Goal: Task Accomplishment & Management: Use online tool/utility

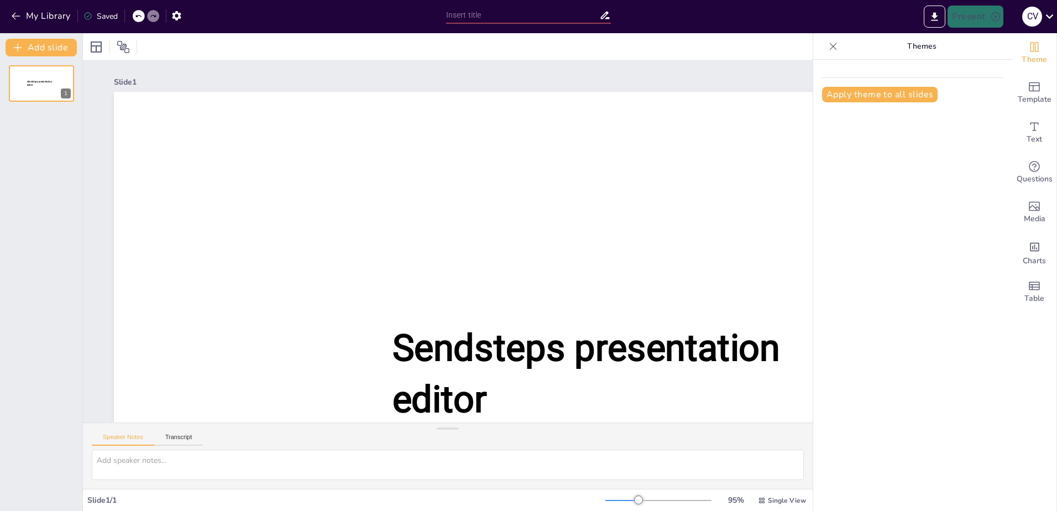
type input "New Sendsteps"
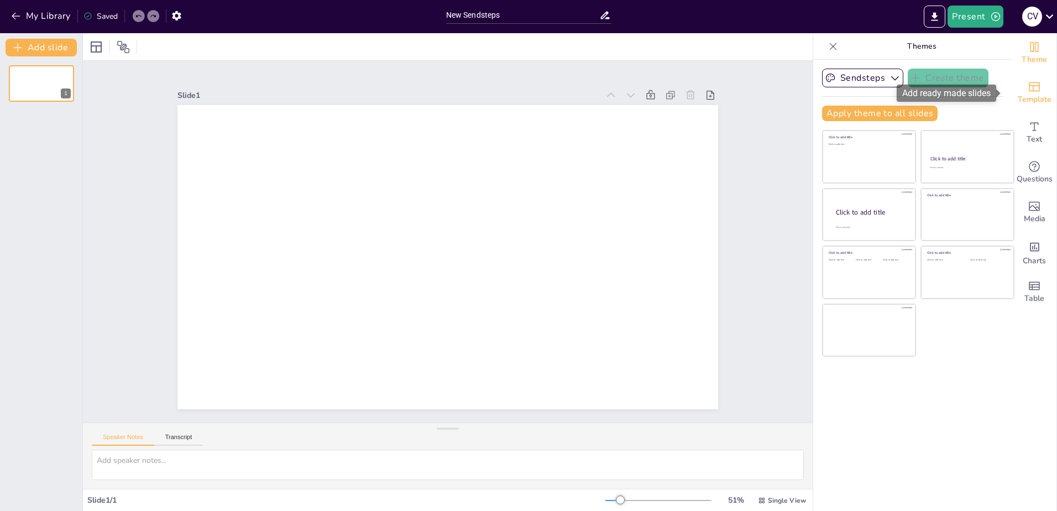
click at [1027, 90] on icon "Add ready made slides" at bounding box center [1033, 86] width 13 height 13
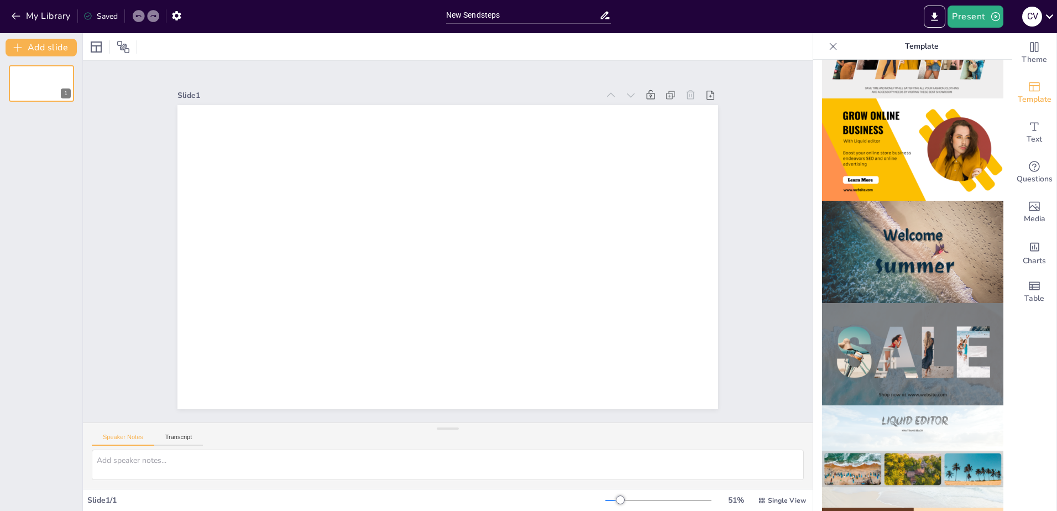
scroll to position [221, 0]
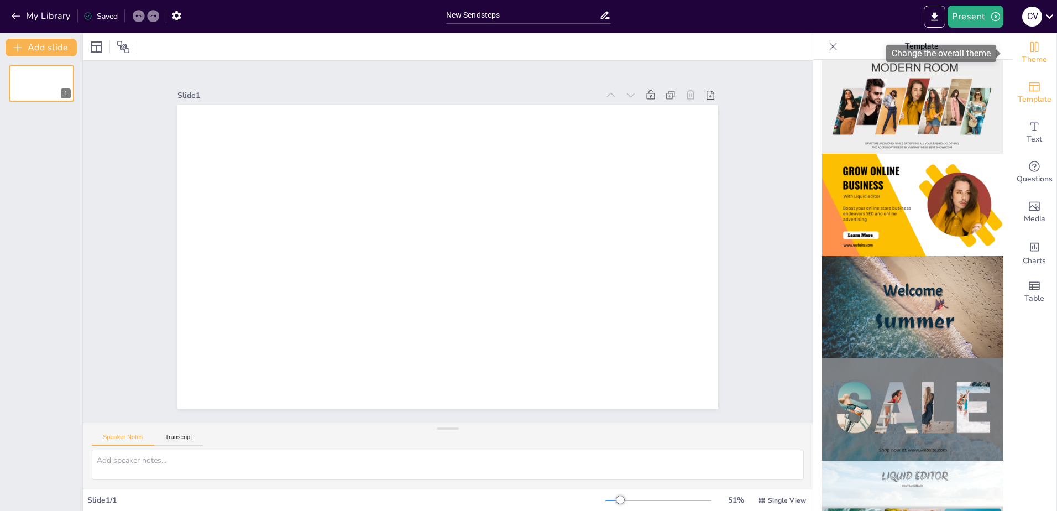
click at [1027, 46] on icon "Change the overall theme" at bounding box center [1033, 46] width 13 height 13
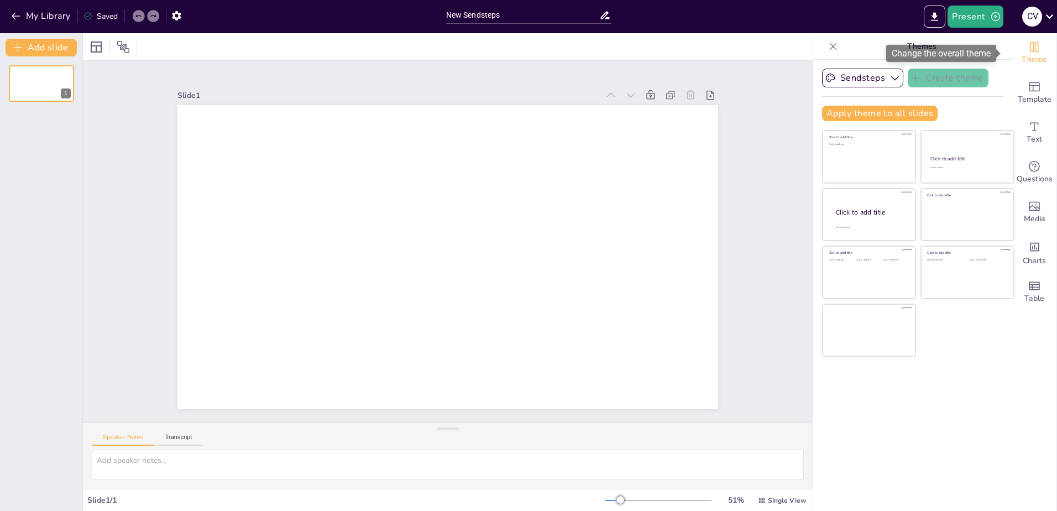
click at [1028, 50] on icon "Change the overall theme" at bounding box center [1033, 46] width 13 height 13
click at [907, 49] on p "Themes" at bounding box center [921, 46] width 159 height 27
click at [898, 45] on p "Themes" at bounding box center [921, 46] width 159 height 27
click at [1027, 47] on icon "Change the overall theme" at bounding box center [1033, 46] width 13 height 13
click at [1035, 49] on div "Theme" at bounding box center [1034, 53] width 44 height 40
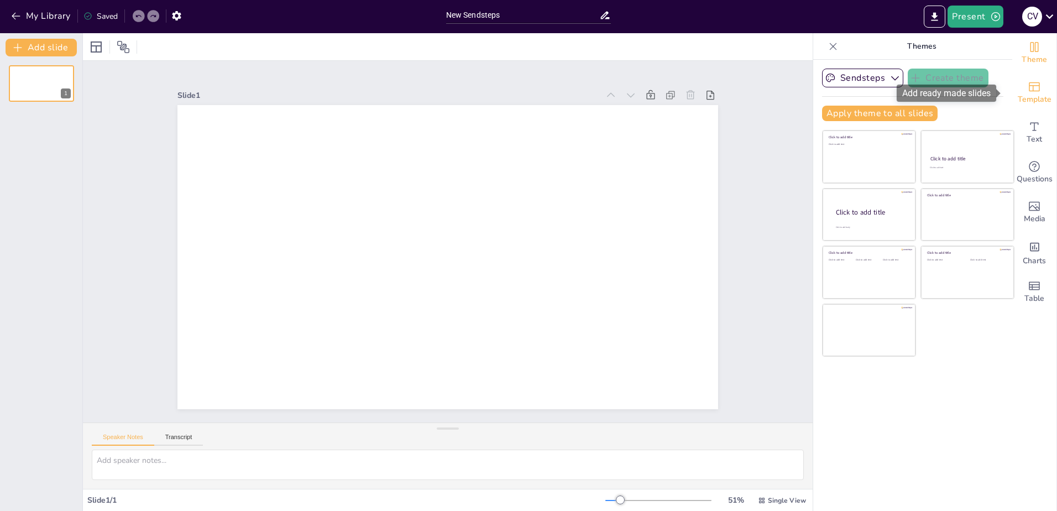
click at [1021, 94] on span "Template" at bounding box center [1034, 99] width 34 height 12
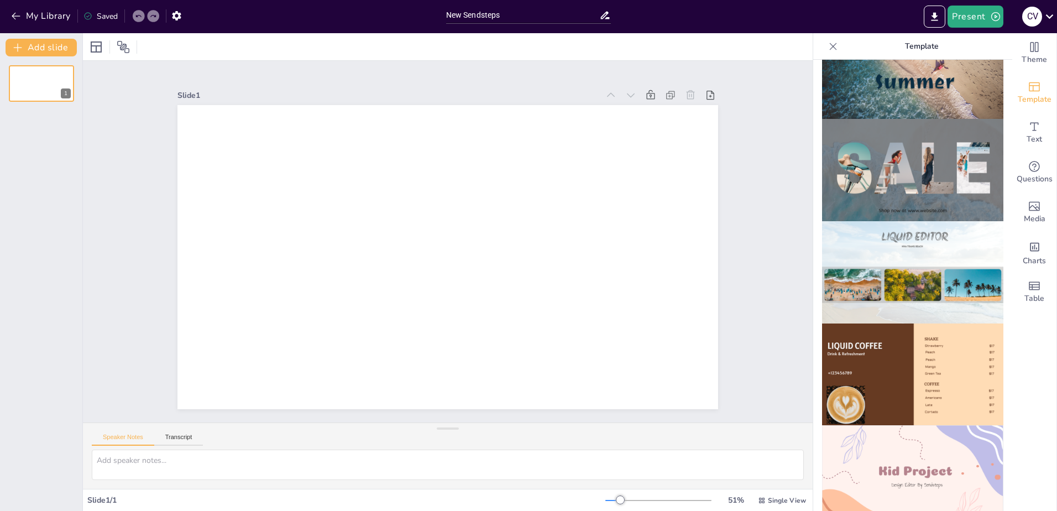
scroll to position [497, 0]
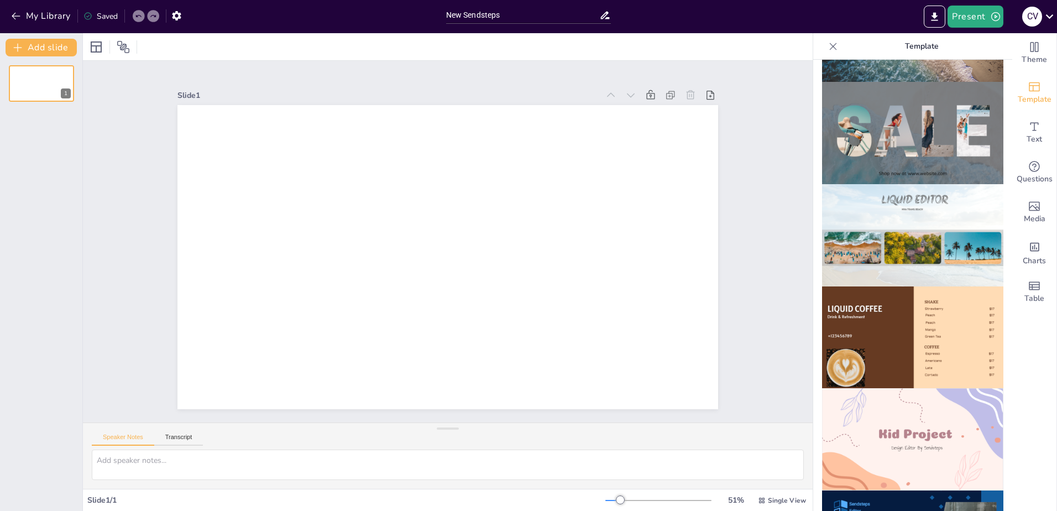
click at [846, 222] on img at bounding box center [912, 235] width 181 height 102
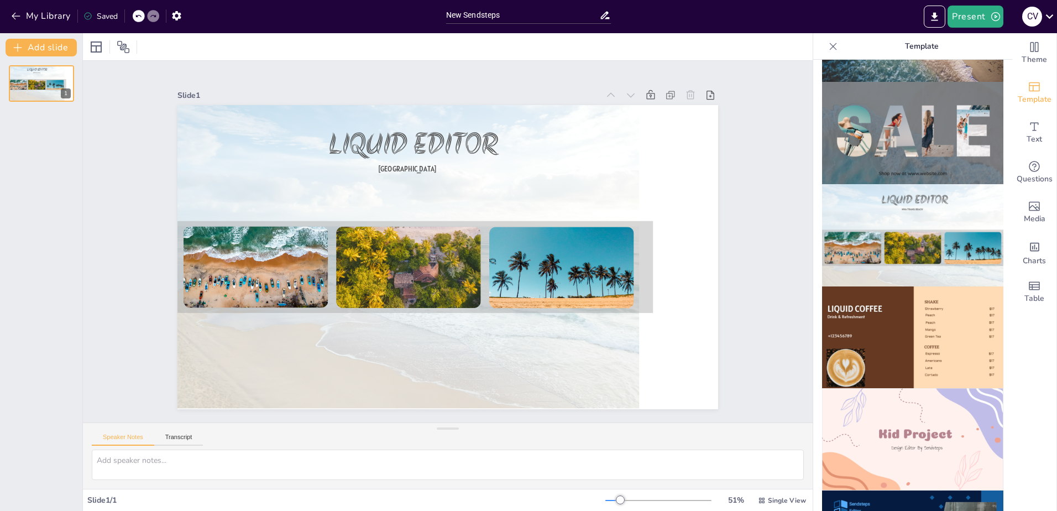
click at [180, 433] on div "Speaker Notes Transcript" at bounding box center [147, 438] width 111 height 14
click at [176, 437] on button "Transcript" at bounding box center [178, 439] width 49 height 12
click at [124, 440] on button "Speaker Notes" at bounding box center [123, 439] width 62 height 12
click at [1027, 169] on icon "Get real-time input from your audience" at bounding box center [1033, 166] width 13 height 13
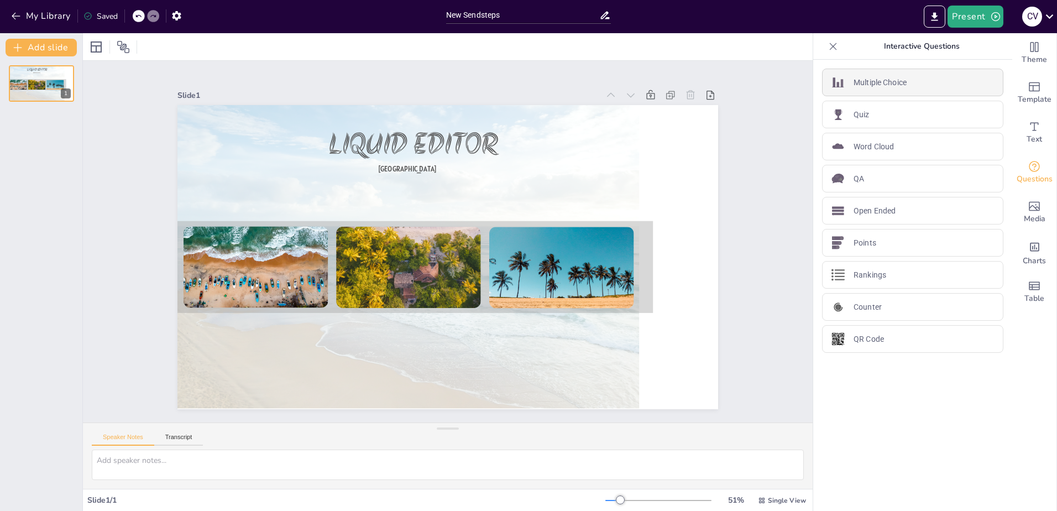
click at [909, 82] on div "Multiple Choice" at bounding box center [912, 83] width 181 height 28
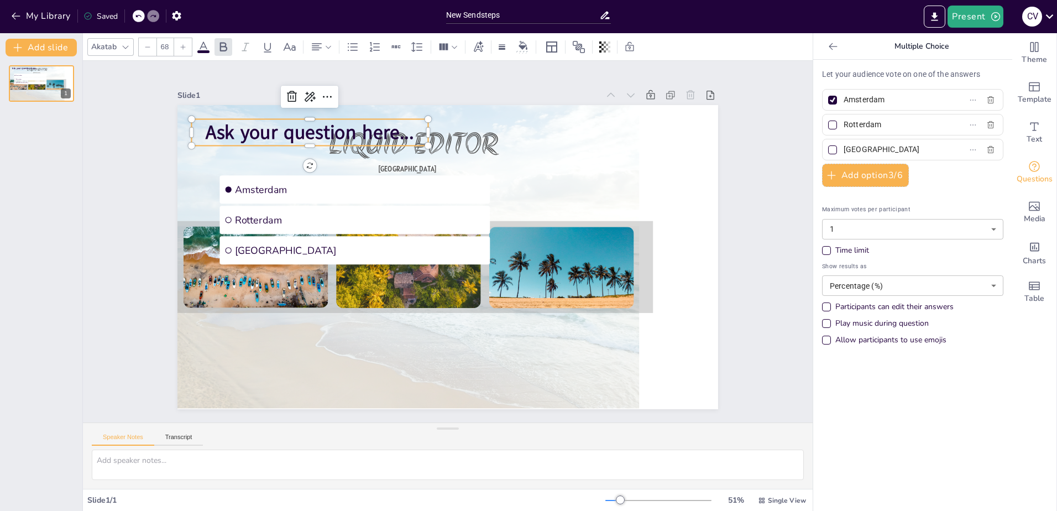
click at [301, 124] on span "Ask your question here..." at bounding box center [310, 132] width 208 height 26
click at [285, 129] on span "Ask your question here..." at bounding box center [310, 132] width 208 height 26
click at [303, 92] on icon at bounding box center [309, 96] width 13 height 13
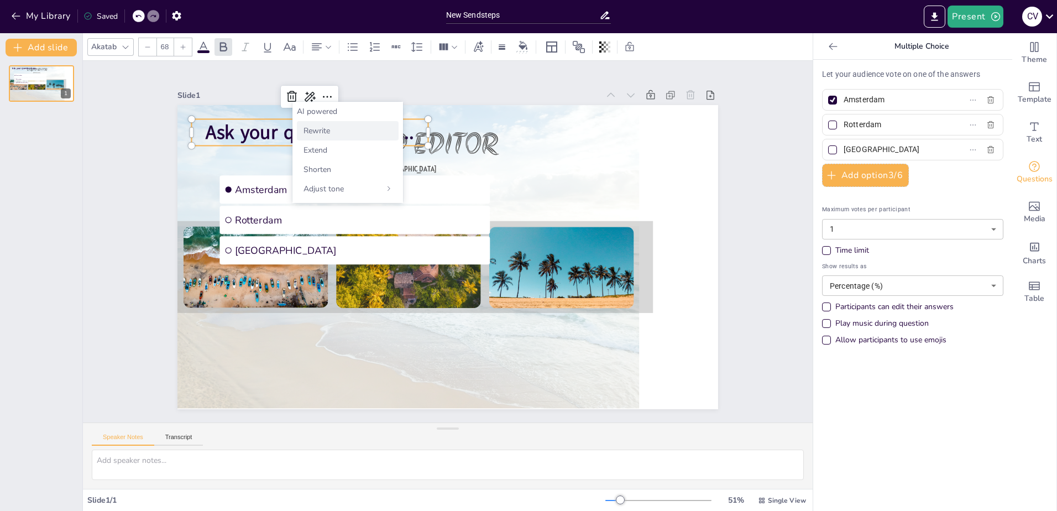
click at [316, 127] on span "Rewrite" at bounding box center [316, 130] width 27 height 11
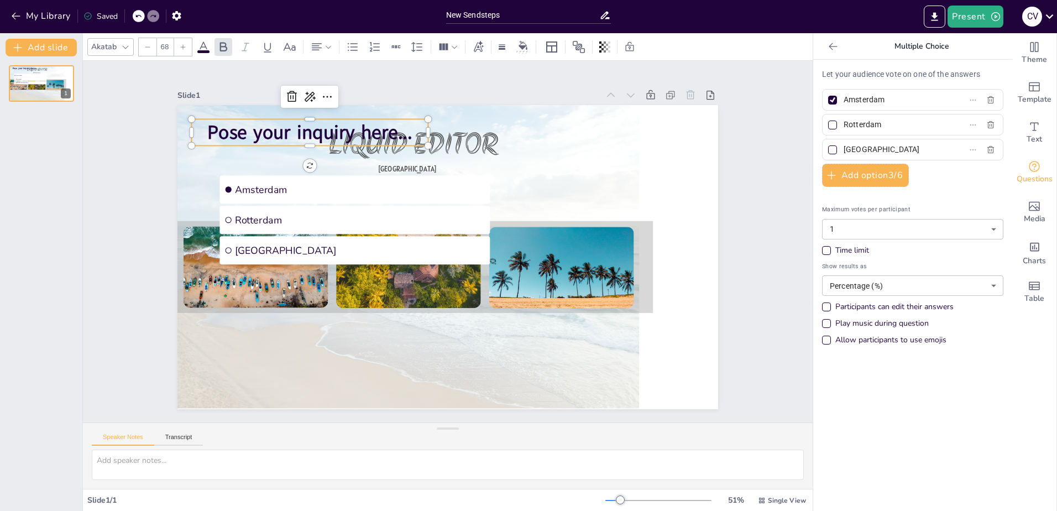
click at [236, 129] on span "Pose your inquiry here..." at bounding box center [309, 132] width 205 height 26
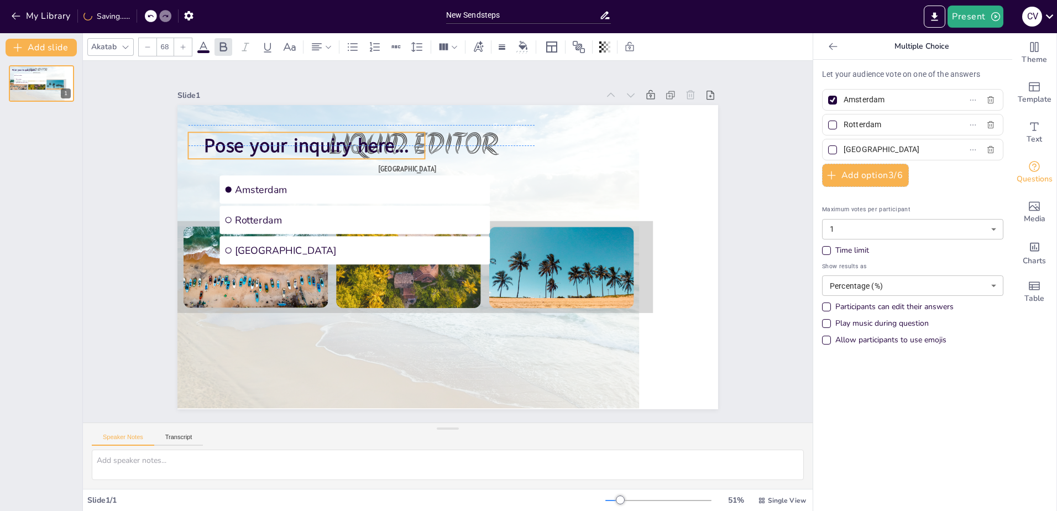
drag, startPoint x: 406, startPoint y: 126, endPoint x: 403, endPoint y: 135, distance: 9.4
click at [403, 135] on p "Pose your inquiry here..." at bounding box center [306, 145] width 237 height 27
click at [313, 139] on span "Pose your inquiry here..." at bounding box center [306, 146] width 205 height 26
click at [252, 141] on span "Pose your inquiry here..." at bounding box center [306, 146] width 205 height 26
click at [317, 106] on icon at bounding box center [323, 109] width 13 height 13
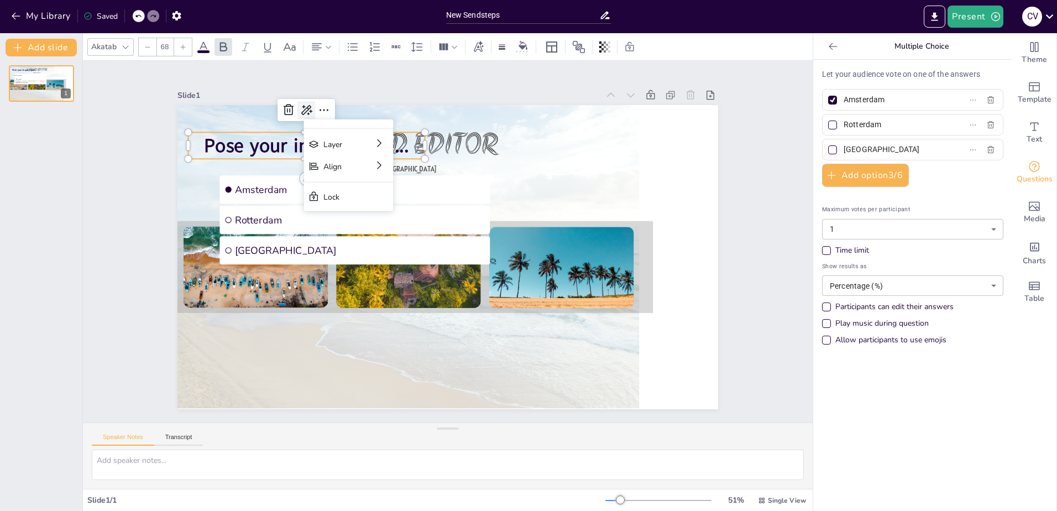
click at [301, 105] on icon at bounding box center [306, 110] width 11 height 10
click at [305, 132] on div "AI powered Rewrite Extend Shorten Adjust tone" at bounding box center [344, 165] width 111 height 101
click at [303, 141] on span "Rewrite" at bounding box center [313, 144] width 27 height 11
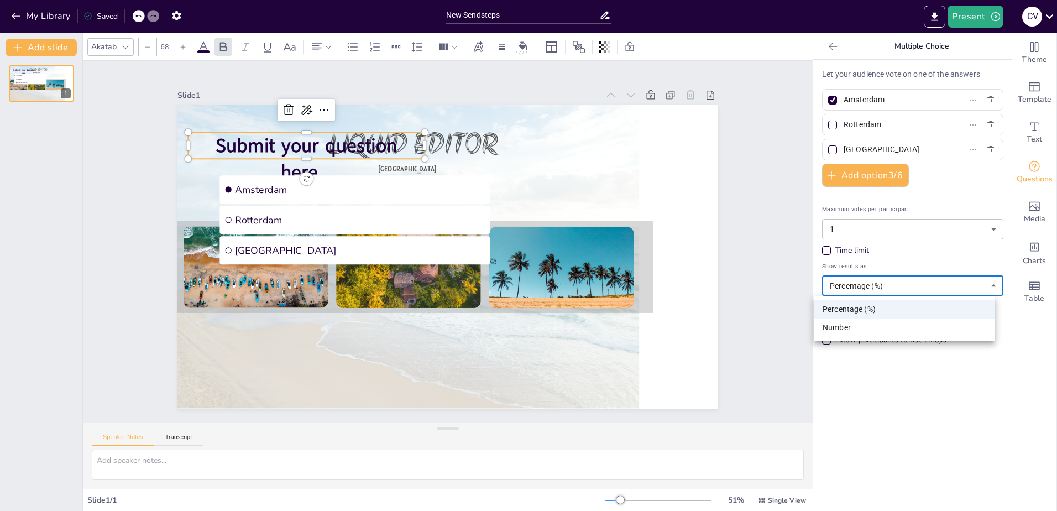
click at [982, 284] on body "My Library Saved New Sendsteps Present C v Document fonts Akronim Alatsi Akatab…" at bounding box center [528, 255] width 1057 height 511
click at [982, 284] on div at bounding box center [528, 255] width 1057 height 511
click at [385, 140] on p "Submit your question here..." at bounding box center [306, 159] width 237 height 54
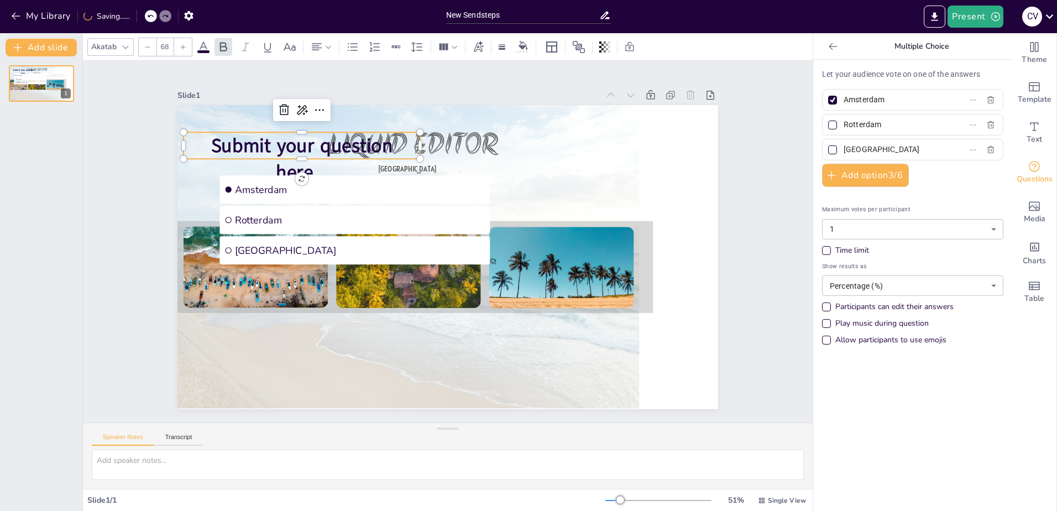
click at [370, 139] on span "Submit your question here..." at bounding box center [301, 159] width 181 height 53
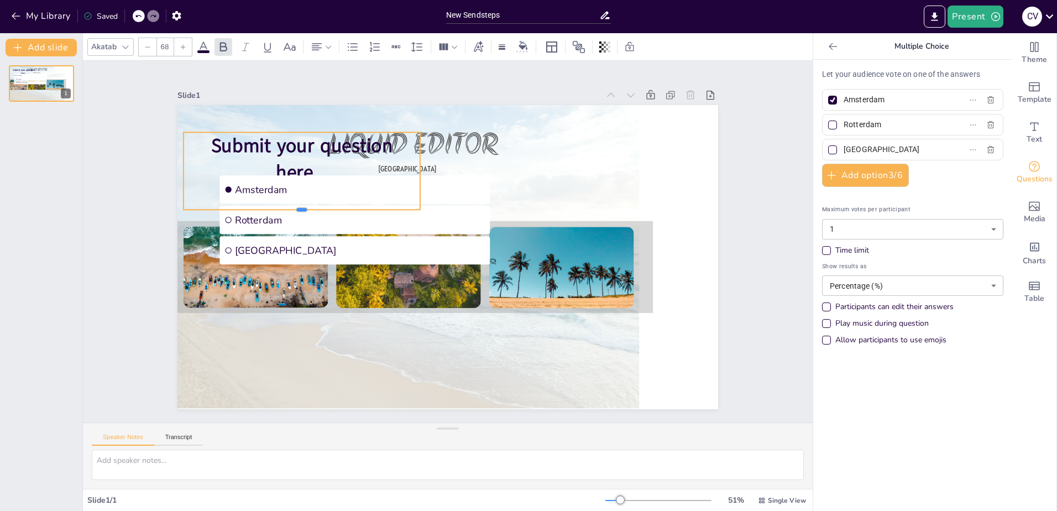
drag, startPoint x: 291, startPoint y: 155, endPoint x: 313, endPoint y: 206, distance: 55.2
click at [313, 210] on div at bounding box center [301, 214] width 237 height 9
click at [885, 70] on p "Let your audience vote on one of the answers" at bounding box center [912, 75] width 181 height 12
click at [886, 101] on input "Amsterdam" at bounding box center [894, 100] width 103 height 16
drag, startPoint x: 883, startPoint y: 102, endPoint x: 795, endPoint y: 103, distance: 88.4
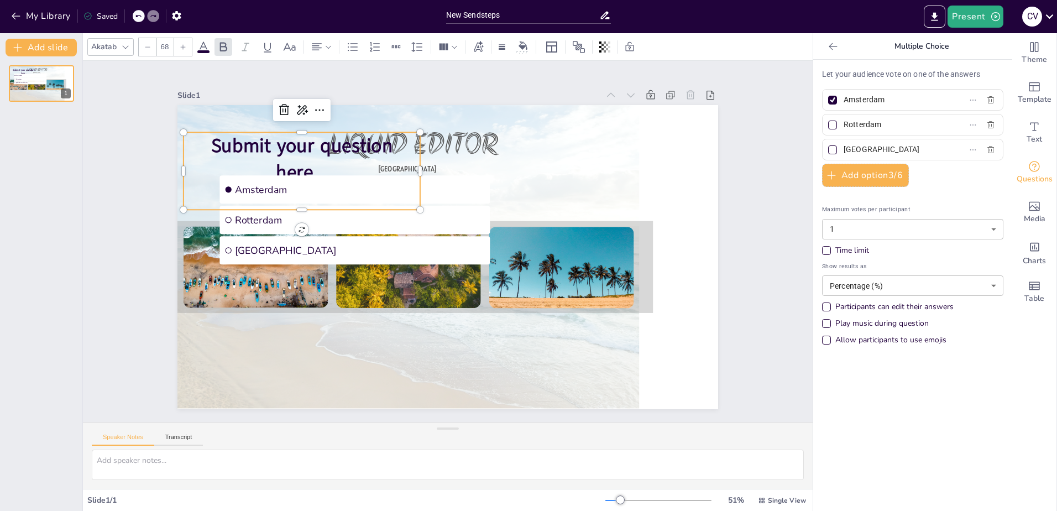
click at [795, 103] on div "Document fonts Akronim Alatsi Akatab Recently used Popular fonts Lato Montserra…" at bounding box center [528, 271] width 1057 height 477
type input "hond"
drag, startPoint x: 889, startPoint y: 124, endPoint x: 760, endPoint y: 140, distance: 129.3
click at [760, 140] on div "Document fonts Akronim Alatsi Akatab Recently used Popular fonts Lato Montserra…" at bounding box center [528, 271] width 1057 height 477
type input "kat"
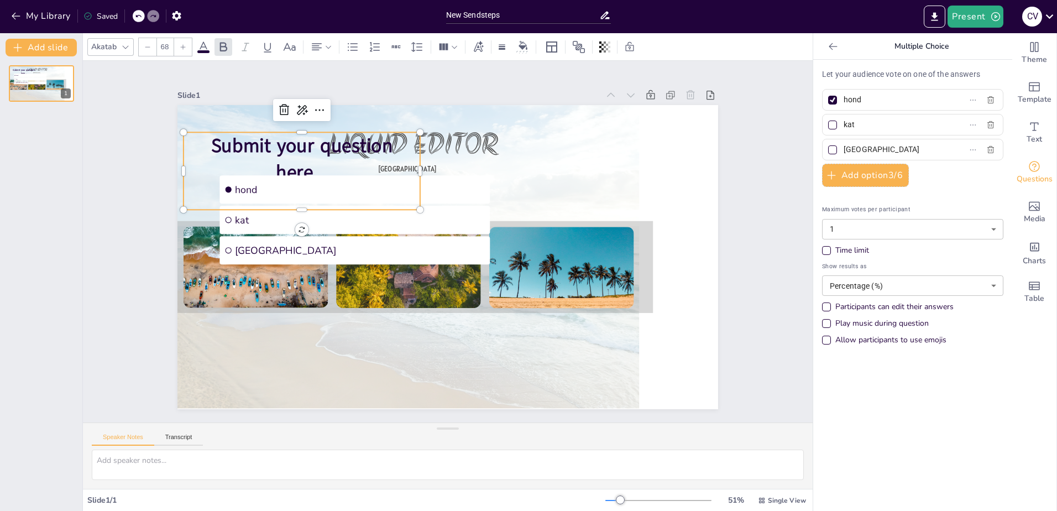
drag, startPoint x: 879, startPoint y: 150, endPoint x: 820, endPoint y: 153, distance: 59.2
click at [826, 153] on label "[GEOGRAPHIC_DATA]" at bounding box center [895, 149] width 138 height 16
click at [843, 153] on input "[GEOGRAPHIC_DATA]" at bounding box center [894, 149] width 103 height 16
type input "k"
type input "lamp"
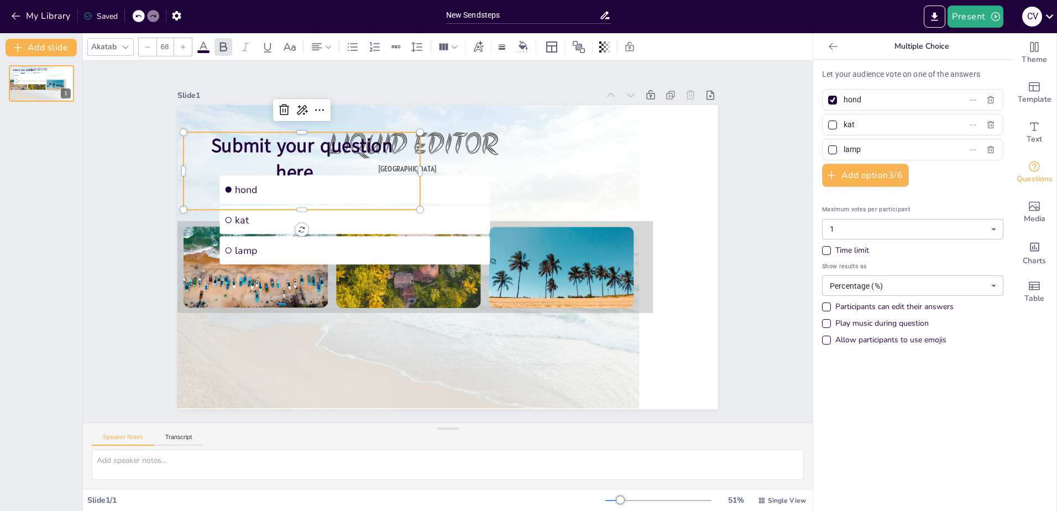
click at [319, 144] on span "Submit your question here..." at bounding box center [301, 159] width 181 height 53
click at [277, 106] on icon at bounding box center [283, 109] width 13 height 13
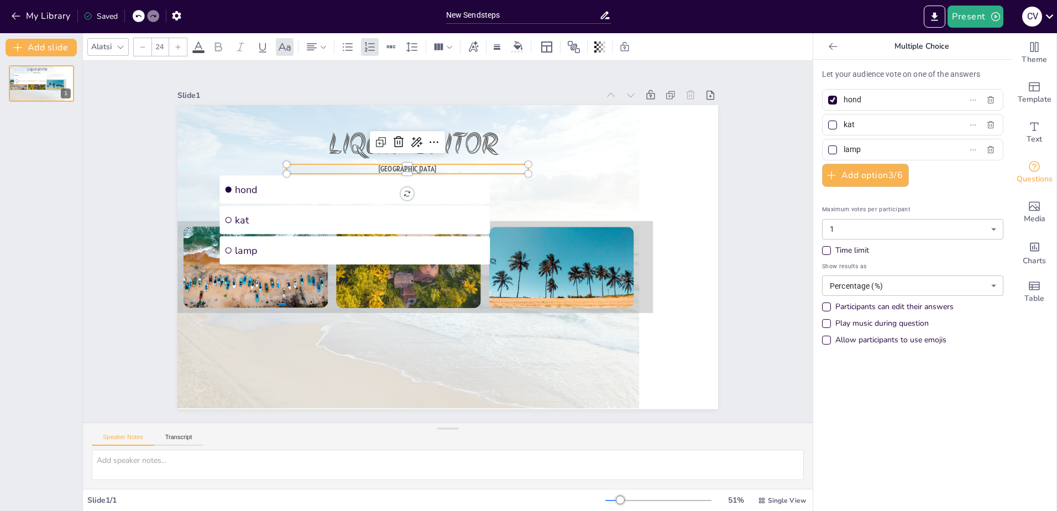
click at [292, 164] on p "NHA TRANG BEACH" at bounding box center [407, 168] width 241 height 9
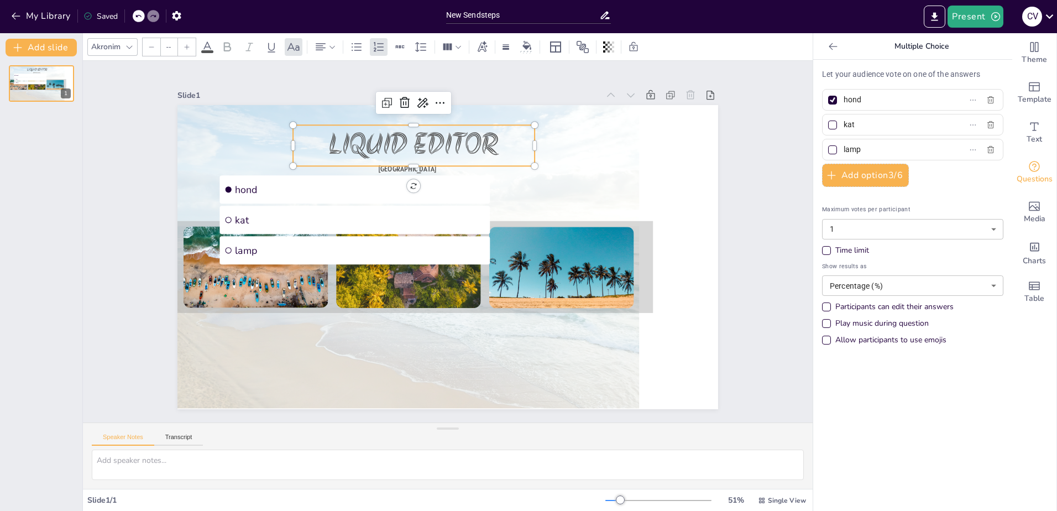
type input "104"
click at [293, 134] on p "LIQUID EDITOR" at bounding box center [413, 145] width 241 height 41
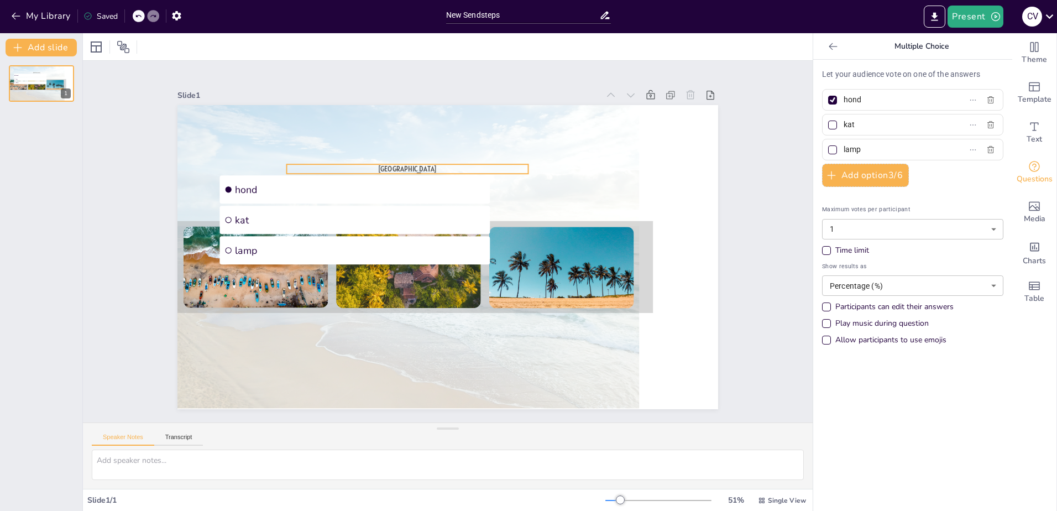
click at [392, 165] on span "NHA TRANG BEACH" at bounding box center [407, 169] width 59 height 9
click at [706, 91] on icon at bounding box center [710, 95] width 8 height 9
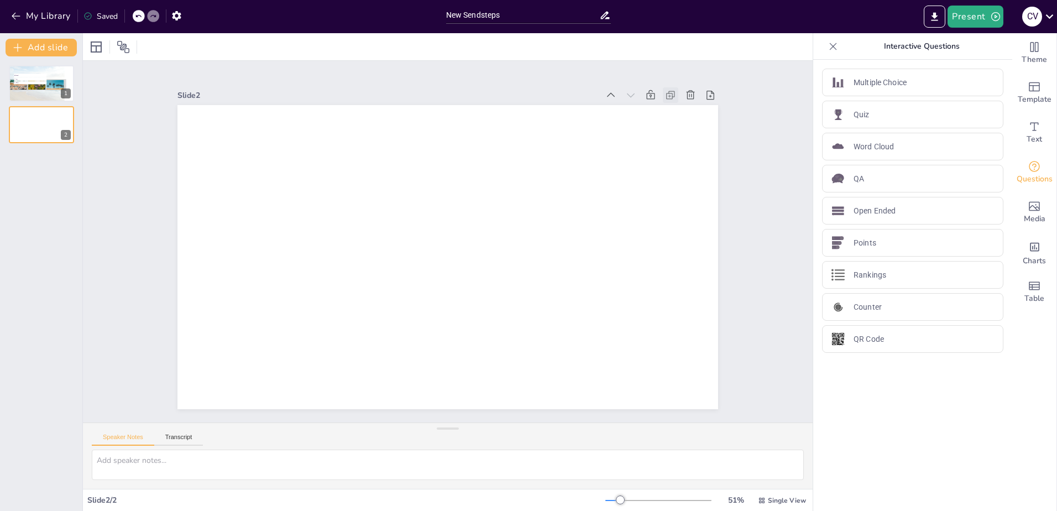
click at [665, 92] on icon at bounding box center [670, 95] width 11 height 11
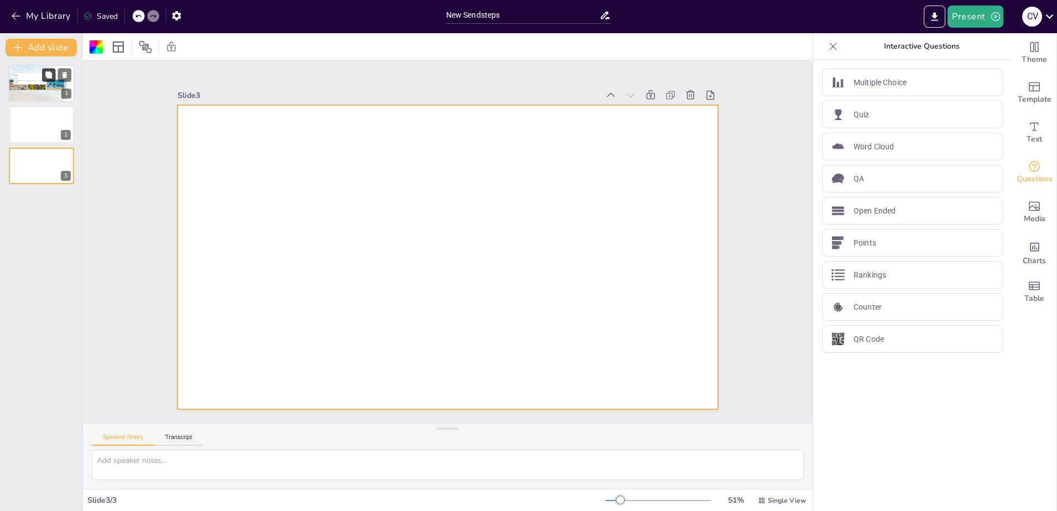
click at [46, 80] on button at bounding box center [48, 74] width 13 height 13
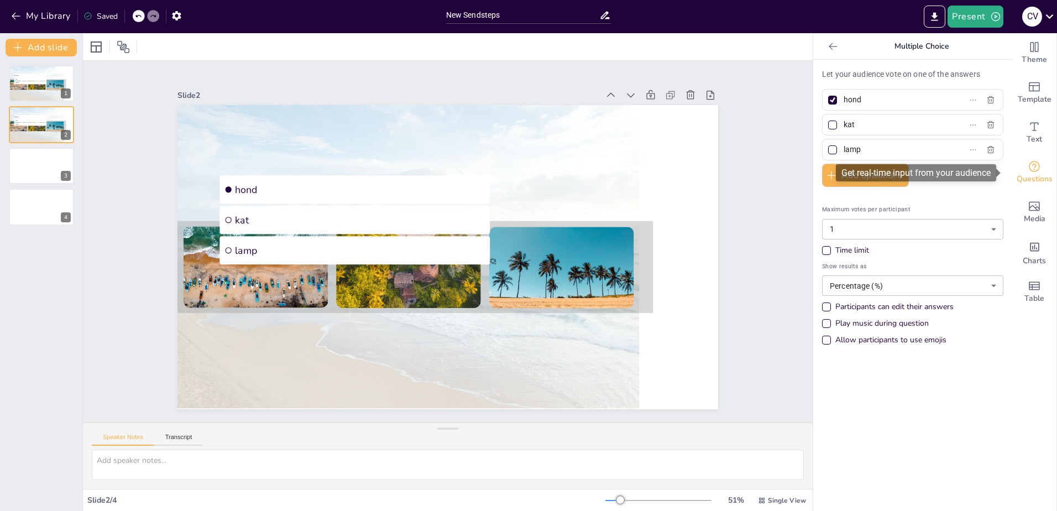
click at [1031, 173] on span "Questions" at bounding box center [1034, 179] width 36 height 12
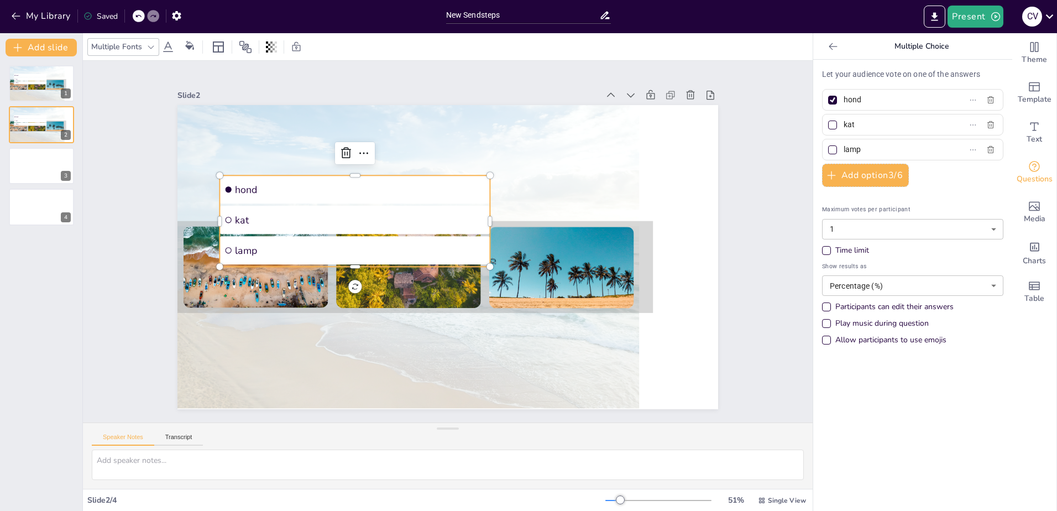
click at [243, 244] on span "lamp" at bounding box center [360, 250] width 250 height 13
click at [341, 149] on icon at bounding box center [346, 153] width 10 height 11
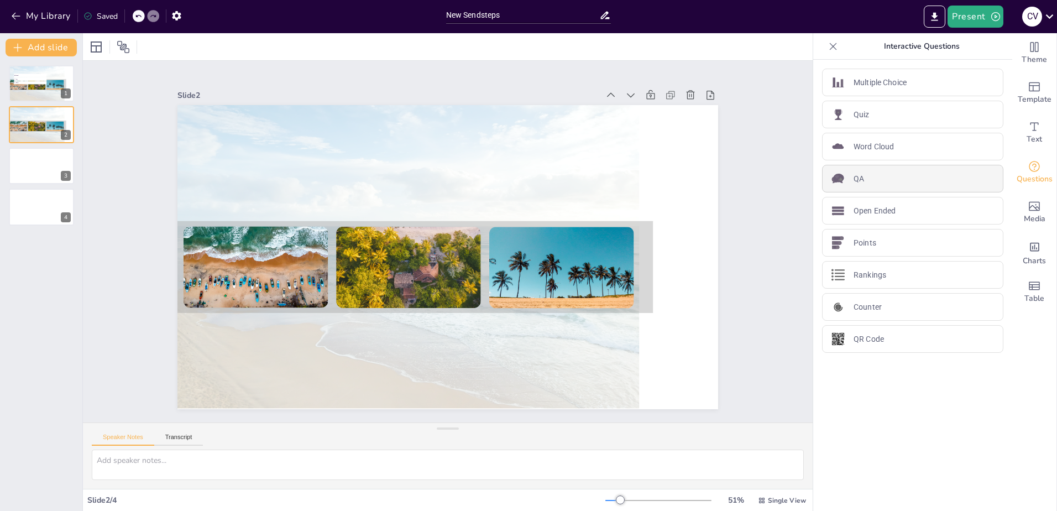
click at [865, 180] on div "QA" at bounding box center [912, 179] width 181 height 28
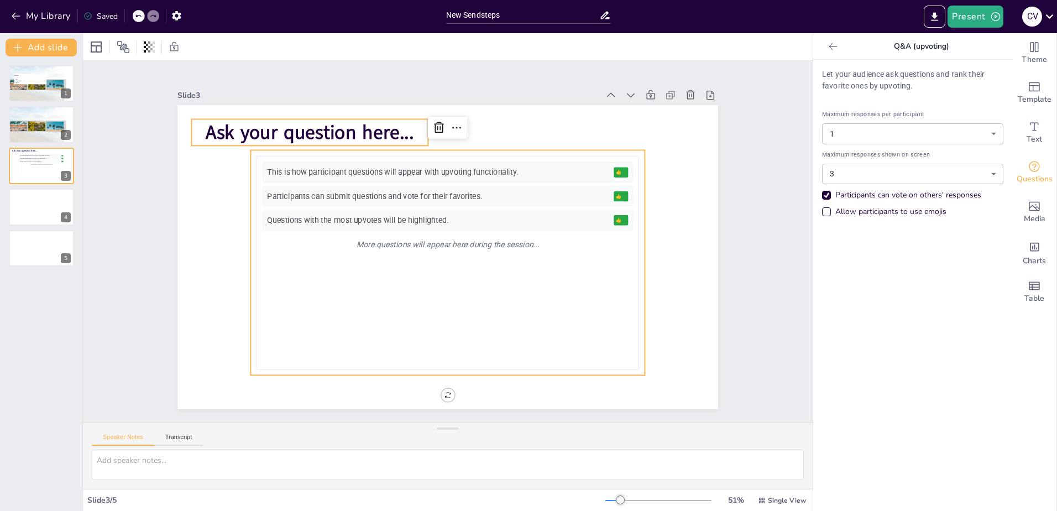
click at [246, 129] on span "Ask your question here..." at bounding box center [310, 132] width 208 height 26
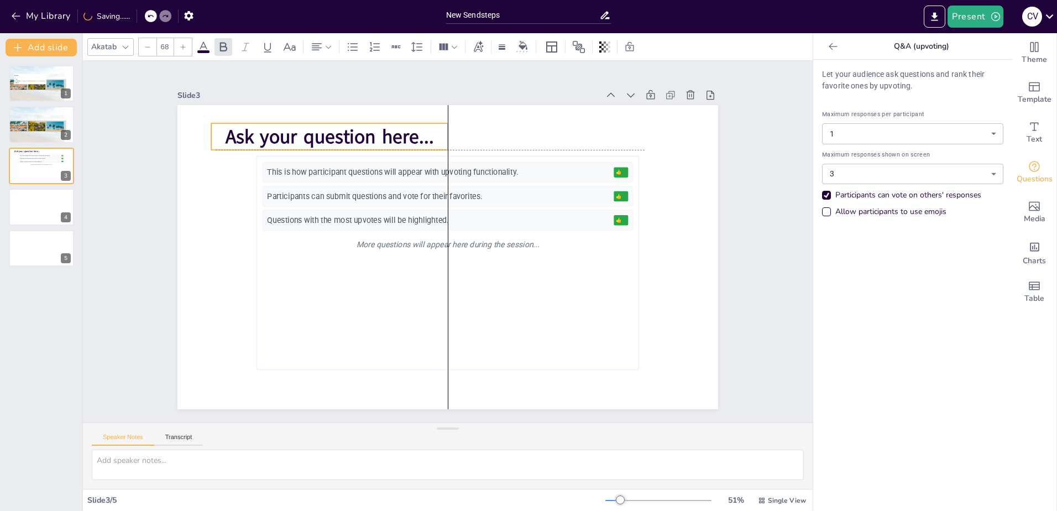
drag, startPoint x: 196, startPoint y: 124, endPoint x: 220, endPoint y: 126, distance: 23.8
click at [220, 126] on p "Ask your question here..." at bounding box center [329, 136] width 237 height 27
click at [225, 132] on span "Ask your question here..." at bounding box center [329, 137] width 208 height 26
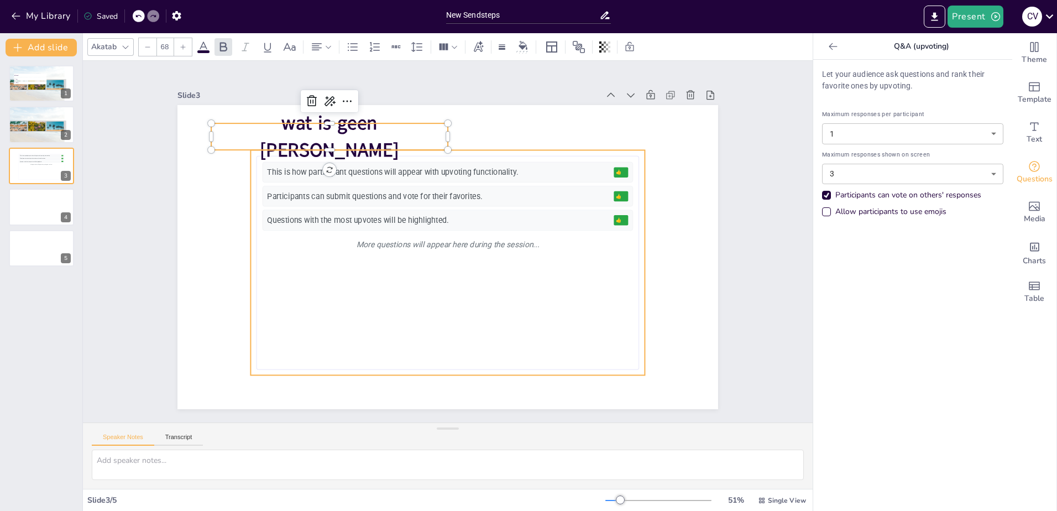
click at [273, 170] on div "This is how participant questions will appear with upvoting functionality." at bounding box center [438, 172] width 342 height 11
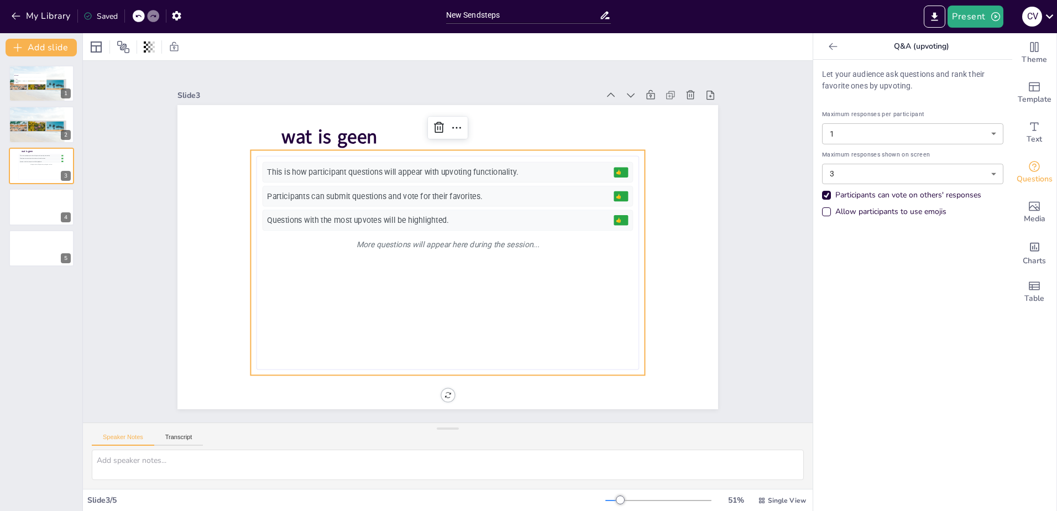
click at [827, 44] on icon at bounding box center [832, 46] width 11 height 11
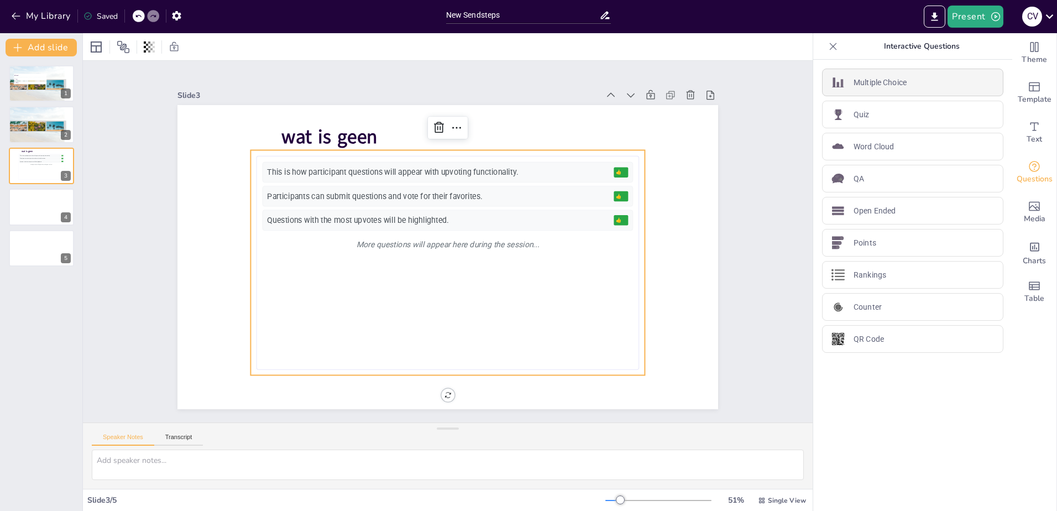
click at [854, 80] on p "Multiple Choice" at bounding box center [879, 83] width 53 height 12
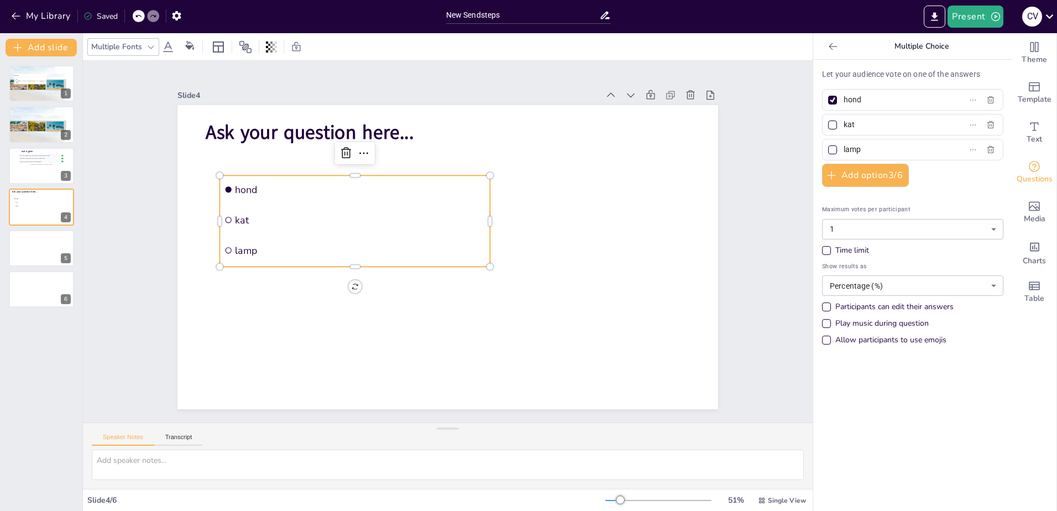
click at [852, 75] on p "Let your audience vote on one of the answers" at bounding box center [912, 75] width 181 height 12
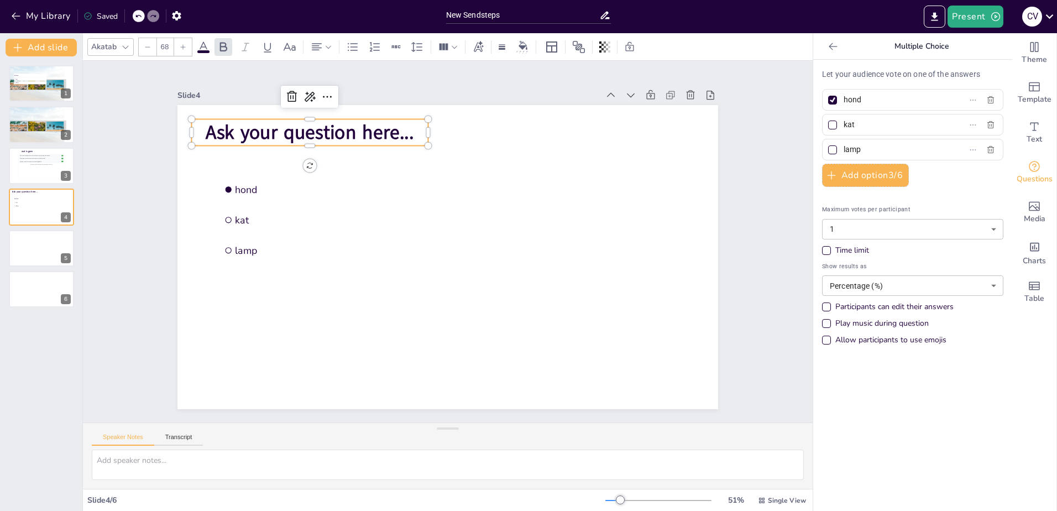
click at [333, 132] on span "Ask your question here..." at bounding box center [310, 132] width 208 height 26
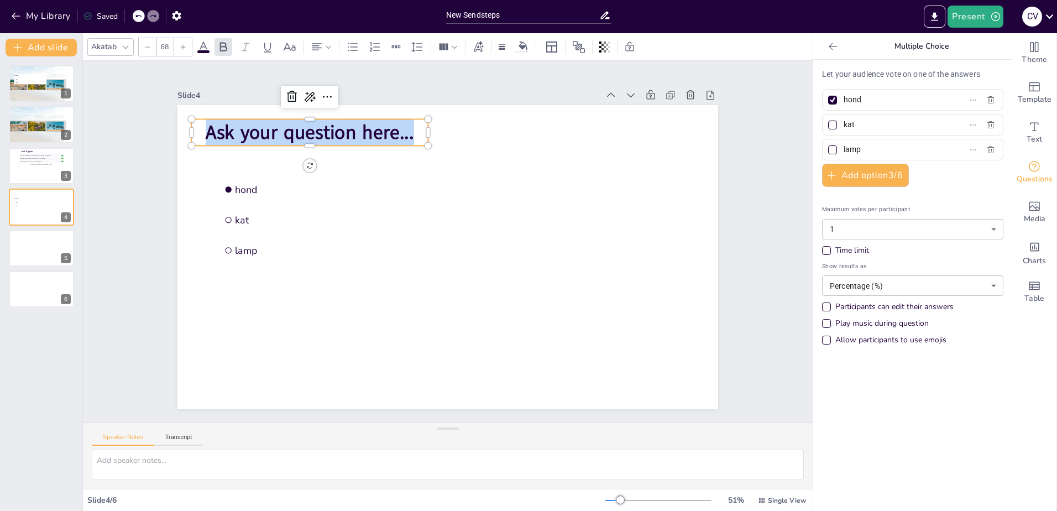
drag, startPoint x: 408, startPoint y: 130, endPoint x: -2, endPoint y: 144, distance: 410.3
click at [0, 144] on html "My Library Saved New Sendsteps Present C v Document fonts Akatab Recently used …" at bounding box center [528, 255] width 1057 height 511
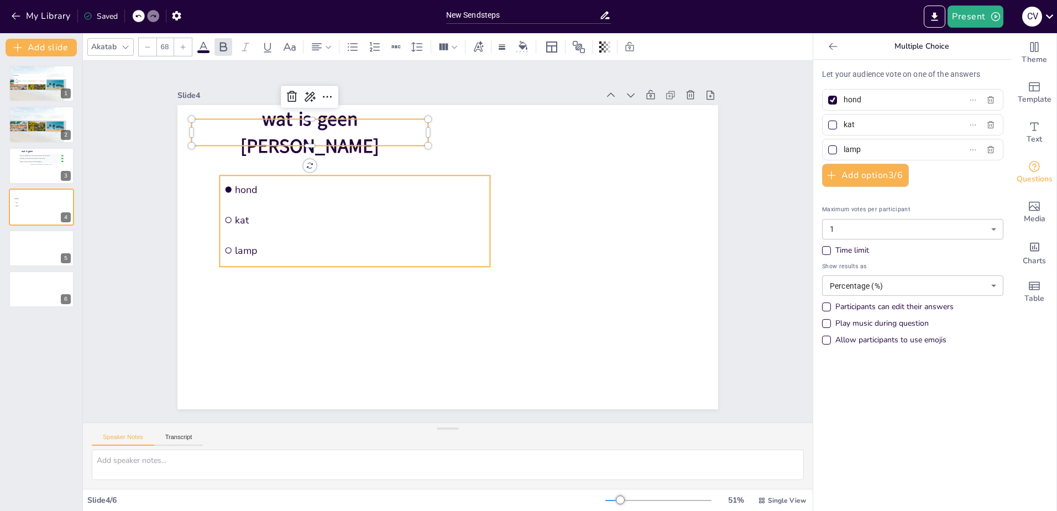
click at [372, 217] on span "kat" at bounding box center [360, 219] width 250 height 13
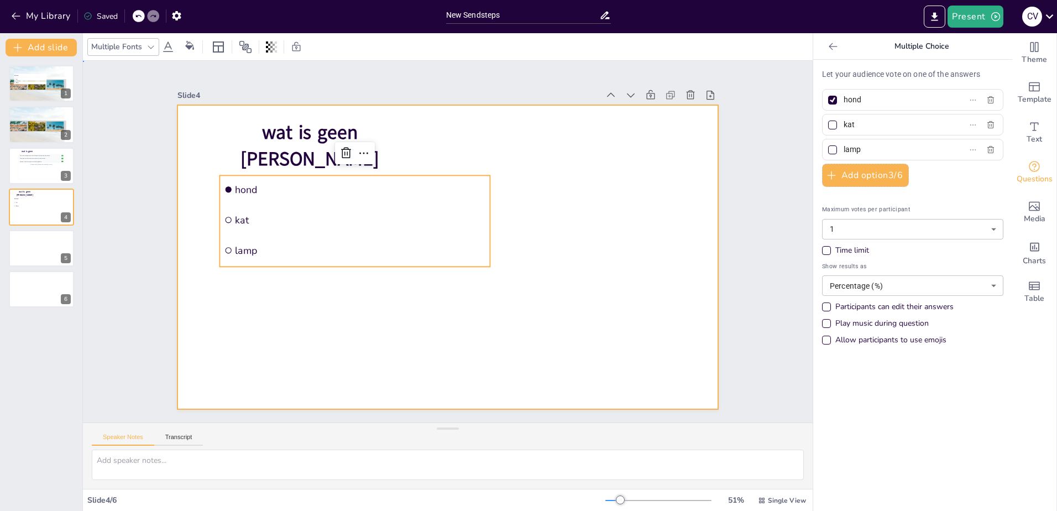
click at [253, 301] on div at bounding box center [447, 257] width 540 height 304
click at [219, 213] on li "kat" at bounding box center [354, 220] width 270 height 28
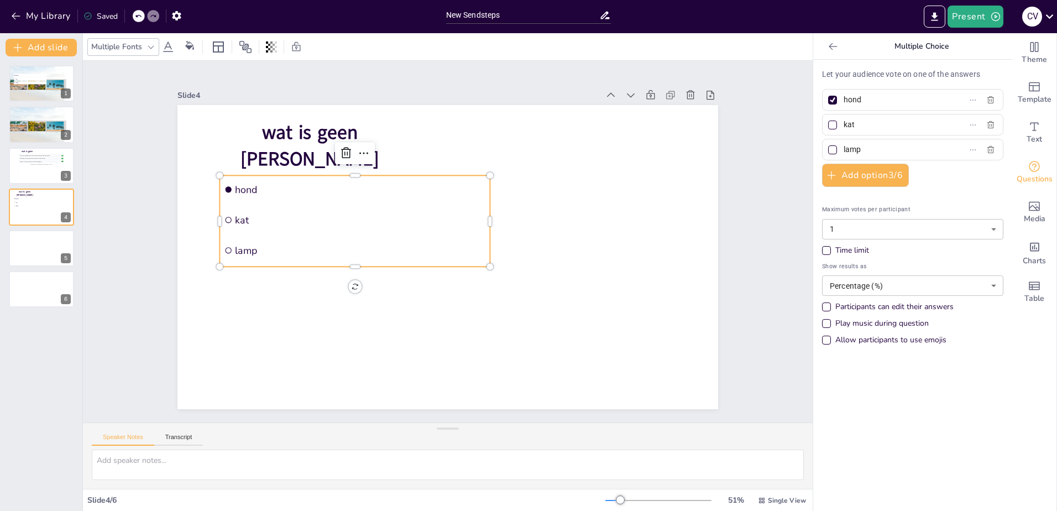
click at [225, 217] on input "checkbox" at bounding box center [228, 220] width 6 height 6
checkbox input "false"
click at [225, 249] on input "checkbox" at bounding box center [228, 250] width 6 height 6
checkbox input "false"
click at [835, 250] on div "Time limit" at bounding box center [852, 250] width 34 height 11
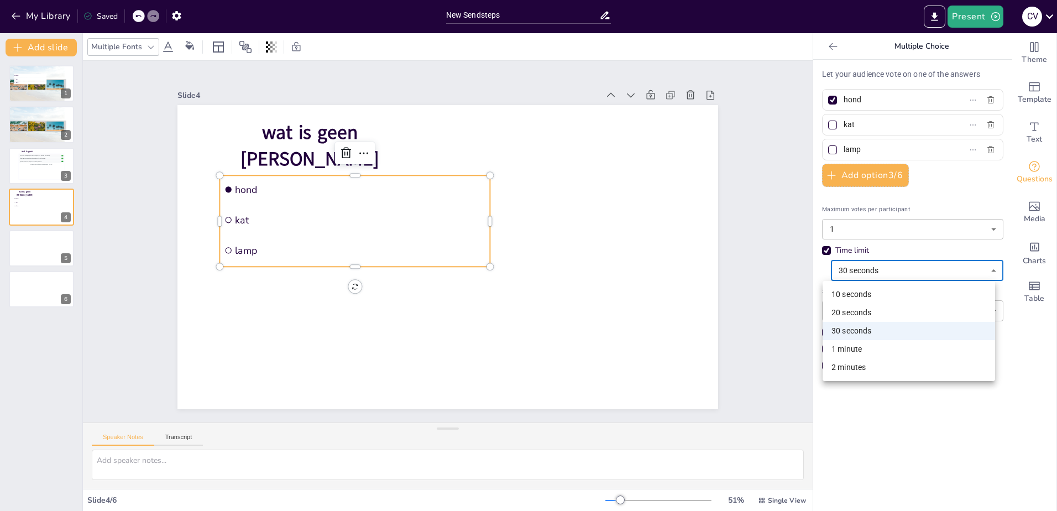
click at [842, 265] on body "My Library Saved New Sendsteps Present C v Document fonts Akatab Recently used …" at bounding box center [528, 255] width 1057 height 511
click at [839, 327] on li "30 seconds" at bounding box center [908, 331] width 172 height 18
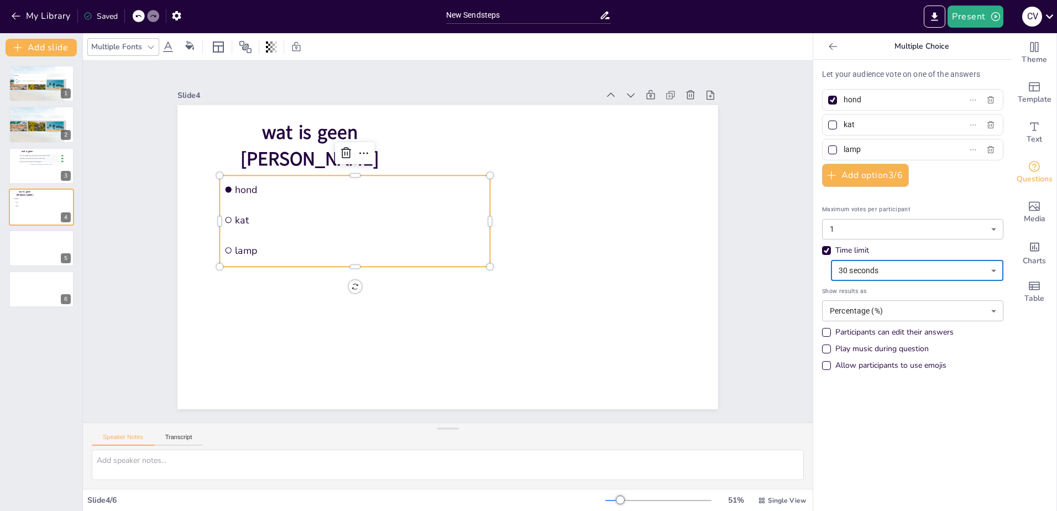
click at [866, 307] on body "My Library Saved New Sendsteps Present C v Document fonts Akatab Recently used …" at bounding box center [528, 255] width 1057 height 511
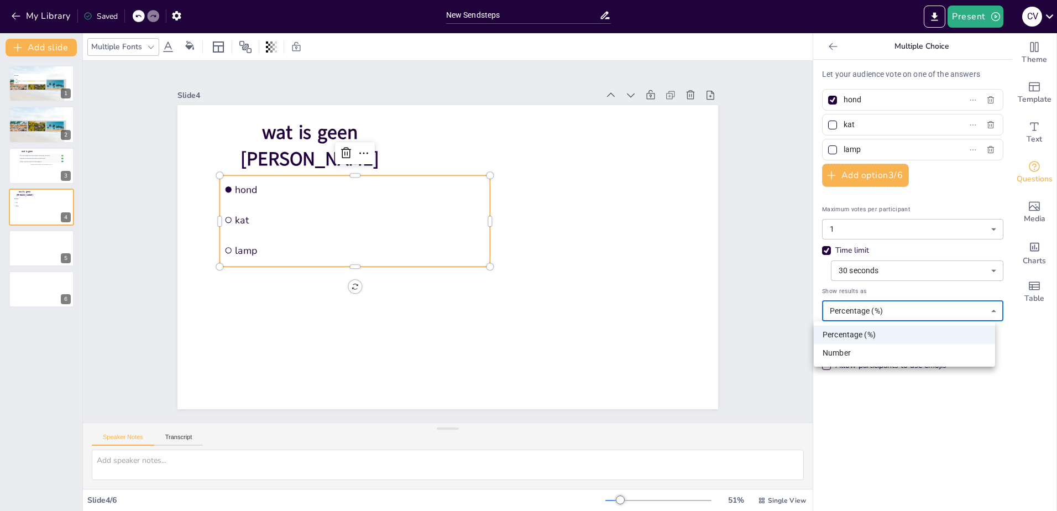
click at [864, 307] on div at bounding box center [528, 255] width 1057 height 511
click at [725, 319] on div "Slide 1 hond kat lamp Slide 2 Slide 3 wat is geen dier This is how participant …" at bounding box center [447, 241] width 602 height 335
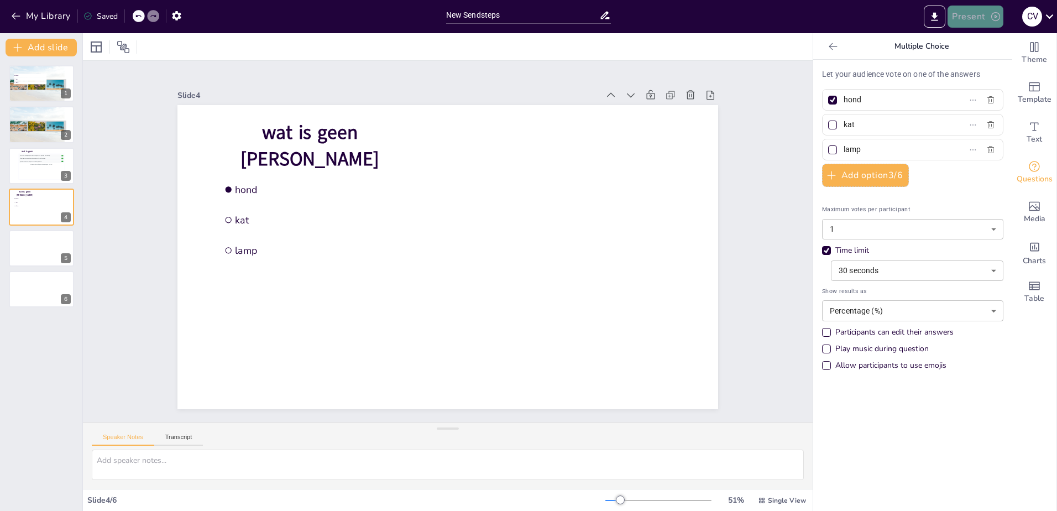
click at [972, 14] on button "Present" at bounding box center [974, 17] width 55 height 22
click at [990, 39] on li "Preview presentation" at bounding box center [991, 41] width 87 height 18
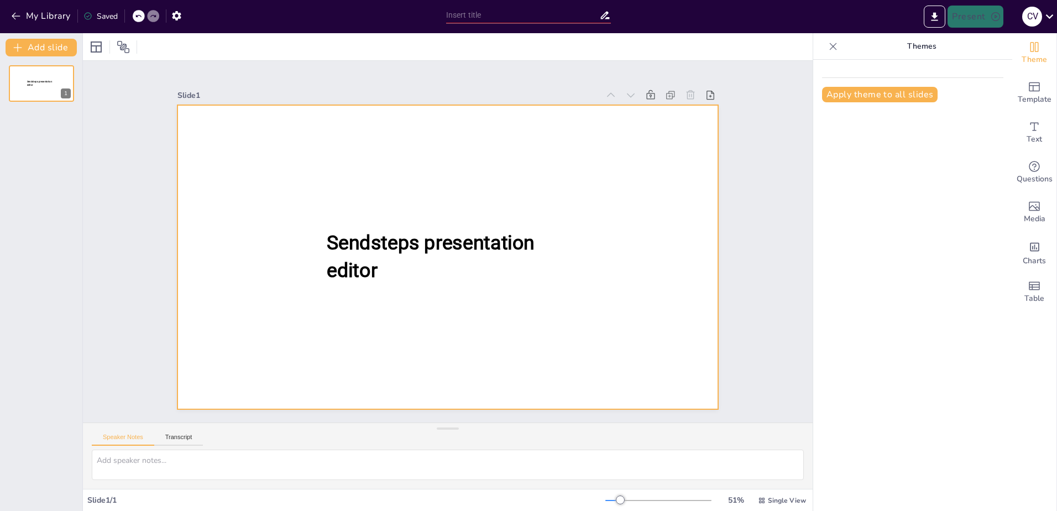
type input "New Sendsteps"
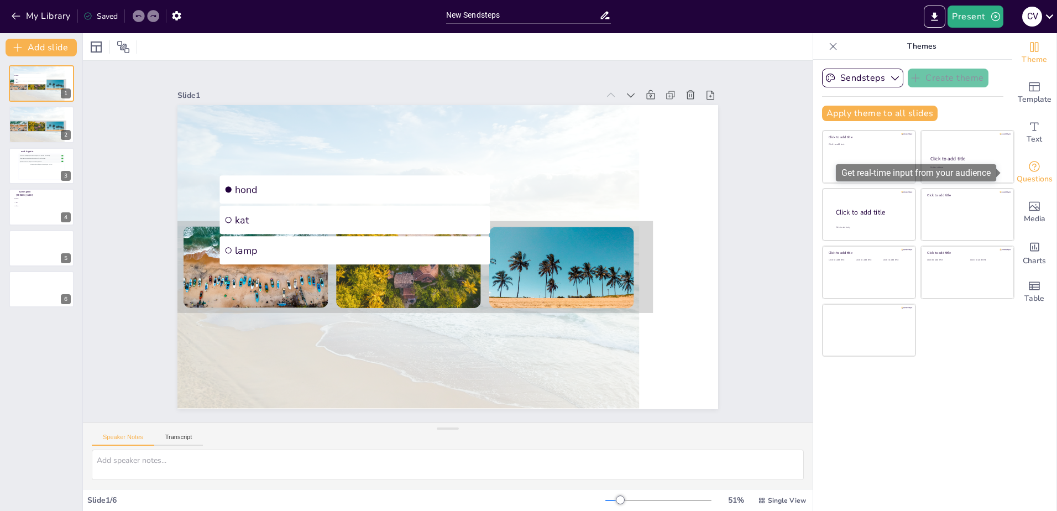
click at [1028, 173] on span "Questions" at bounding box center [1034, 179] width 36 height 12
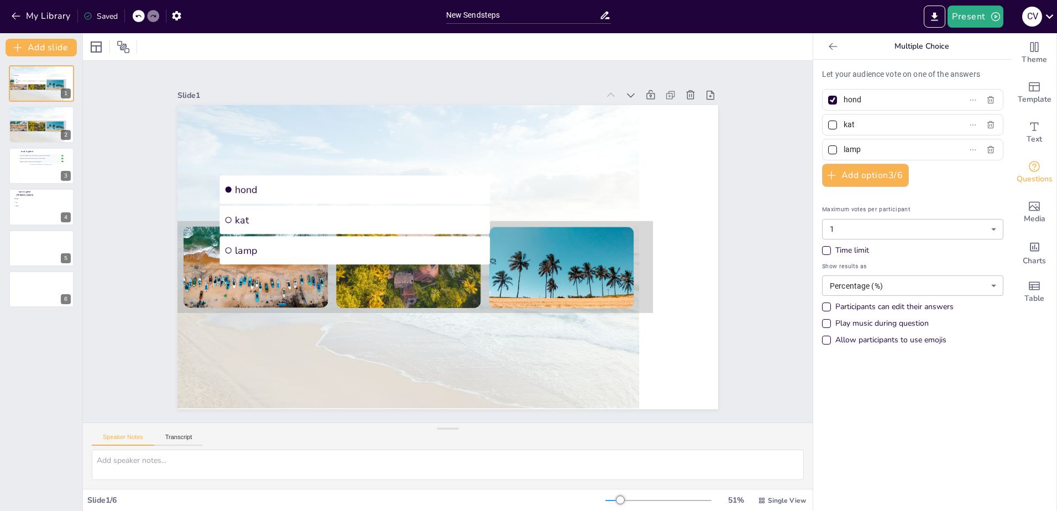
click at [828, 49] on icon at bounding box center [832, 46] width 11 height 11
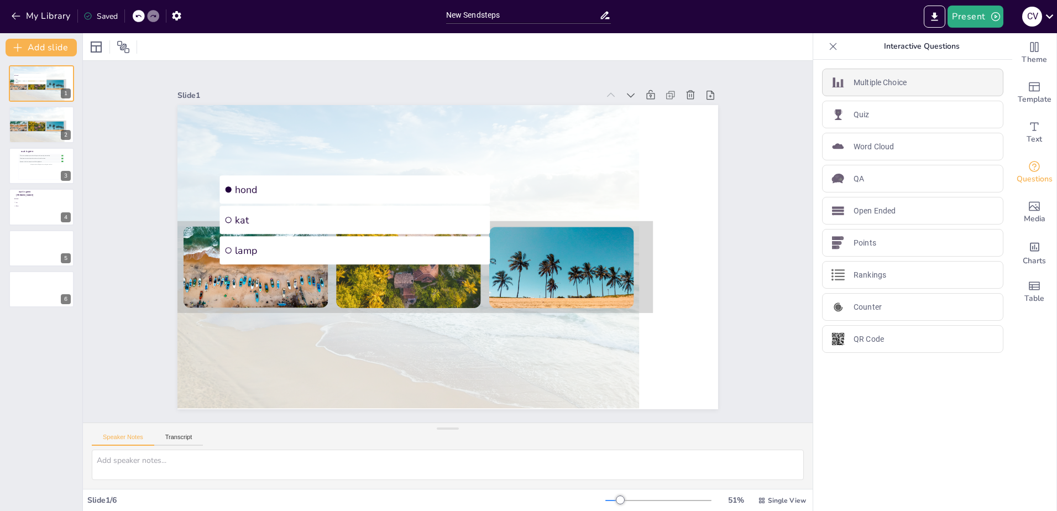
click at [853, 82] on p "Multiple Choice" at bounding box center [879, 83] width 53 height 12
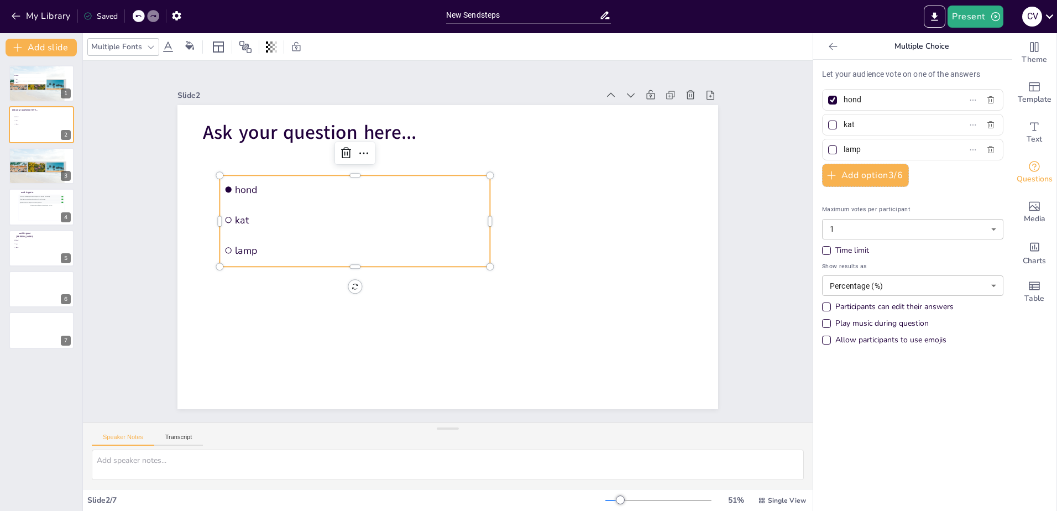
click at [828, 46] on icon at bounding box center [832, 46] width 8 height 7
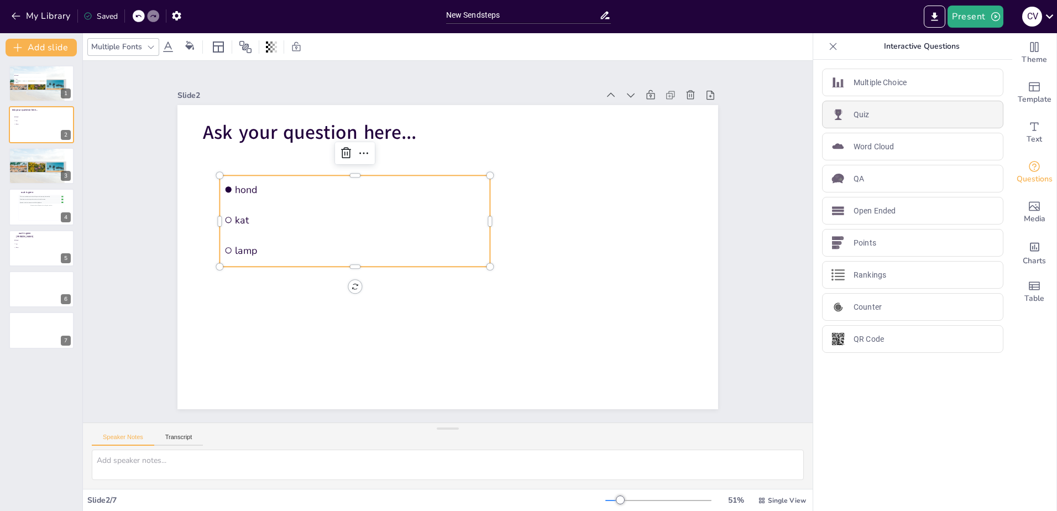
click at [853, 113] on p "Quiz" at bounding box center [861, 115] width 16 height 12
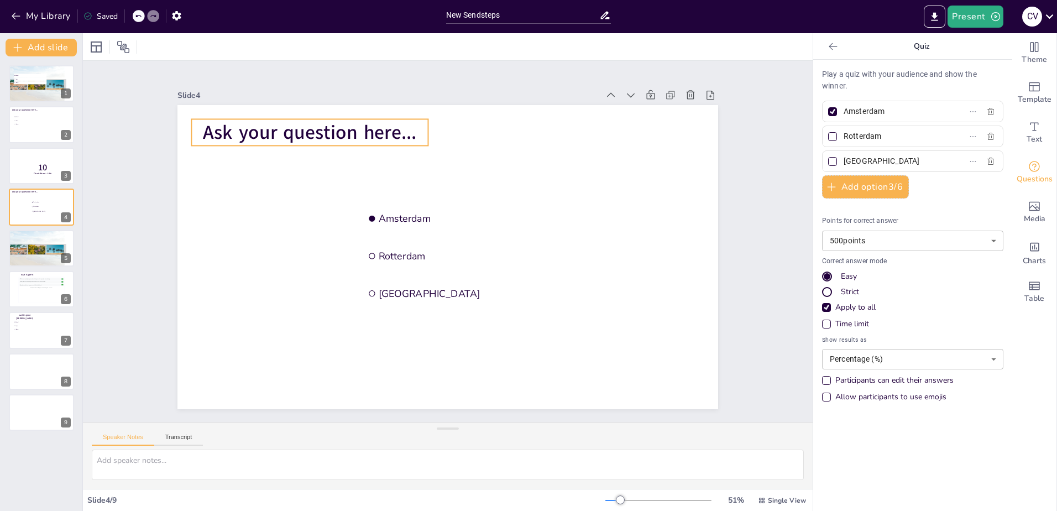
click at [382, 129] on span "Ask your question here..." at bounding box center [309, 132] width 213 height 26
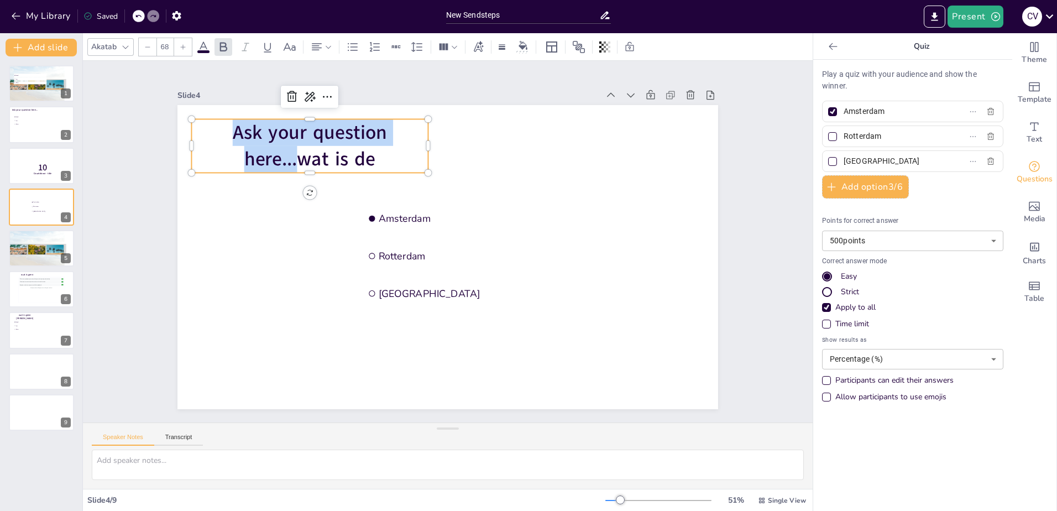
drag, startPoint x: 288, startPoint y: 156, endPoint x: 207, endPoint y: 127, distance: 86.7
click at [207, 127] on p "Ask your question here...wat is de" at bounding box center [310, 146] width 237 height 54
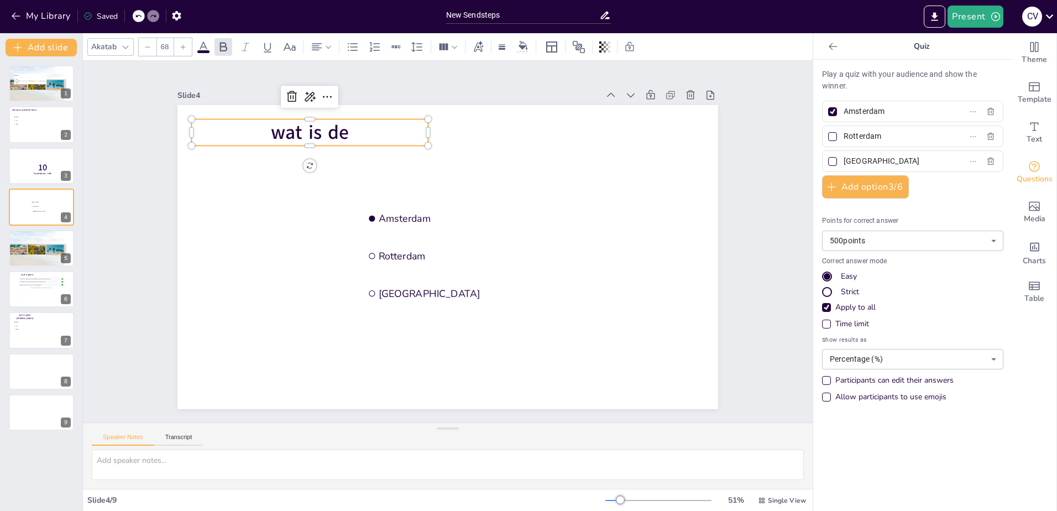
click at [353, 130] on p "wat is de" at bounding box center [310, 132] width 237 height 27
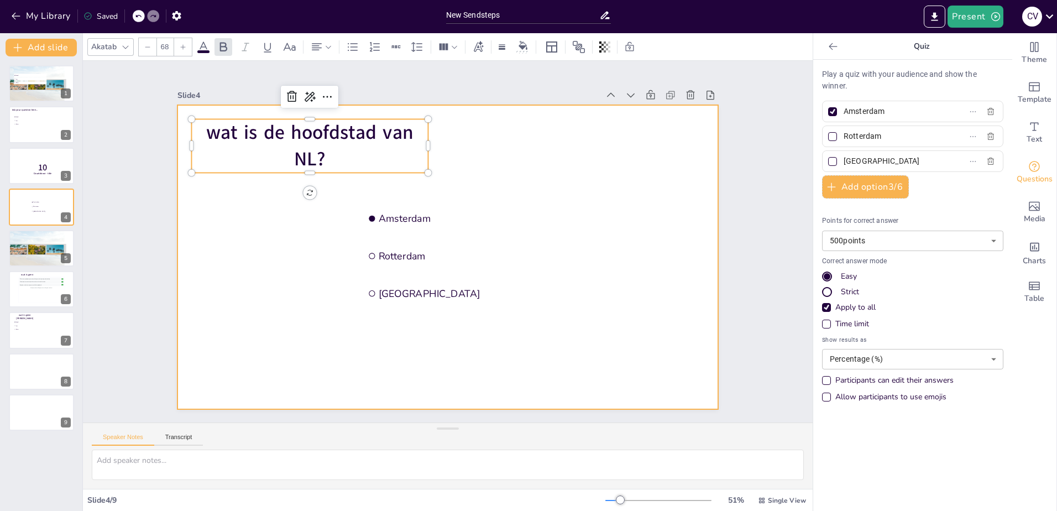
click at [286, 250] on div at bounding box center [447, 257] width 540 height 304
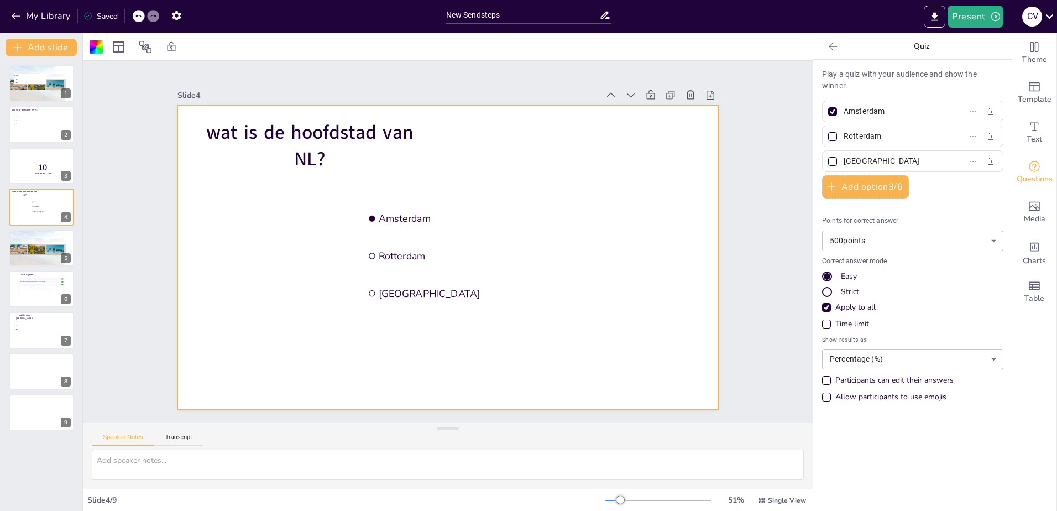
click at [859, 323] on div "Time limit" at bounding box center [852, 323] width 34 height 11
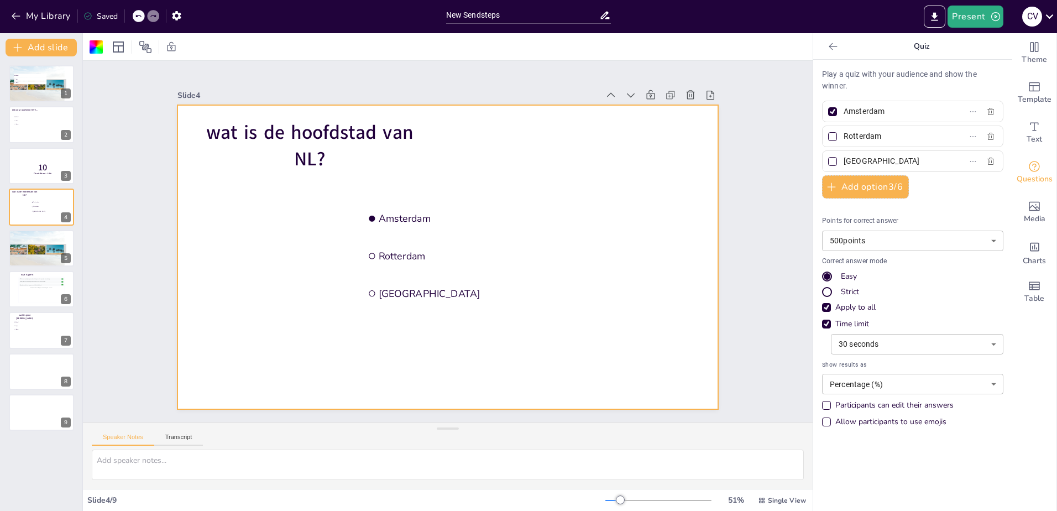
click at [859, 323] on div "Time limit" at bounding box center [852, 323] width 34 height 11
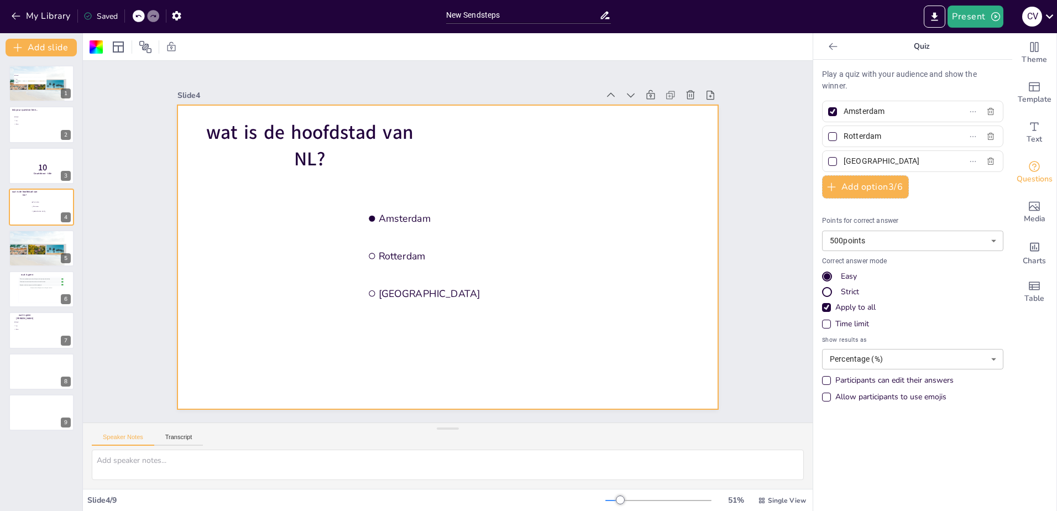
click at [859, 323] on div "Time limit" at bounding box center [852, 323] width 34 height 11
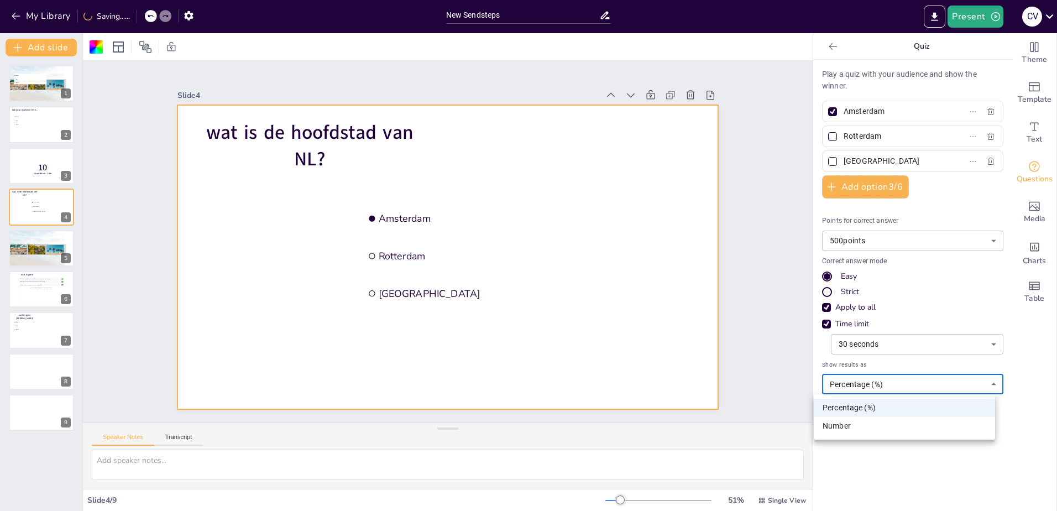
click at [829, 386] on body "My Library Saving...... New Sendsteps Present C v Document fonts Akatab Recentl…" at bounding box center [528, 255] width 1057 height 511
click at [823, 430] on li "Number" at bounding box center [904, 426] width 181 height 18
type input "number"
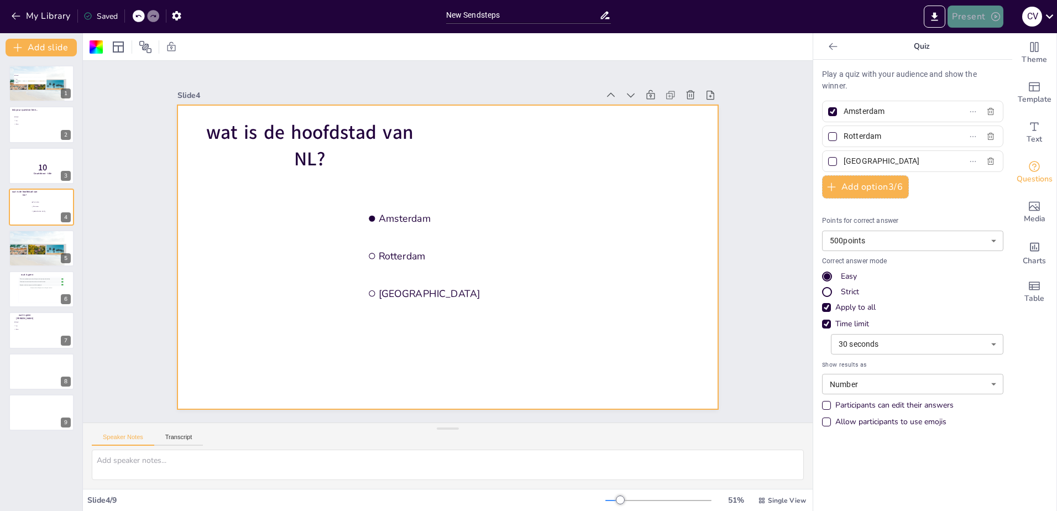
click at [963, 17] on button "Present" at bounding box center [974, 17] width 55 height 22
click at [984, 36] on li "Preview presentation" at bounding box center [991, 41] width 87 height 18
